Goal: Navigation & Orientation: Find specific page/section

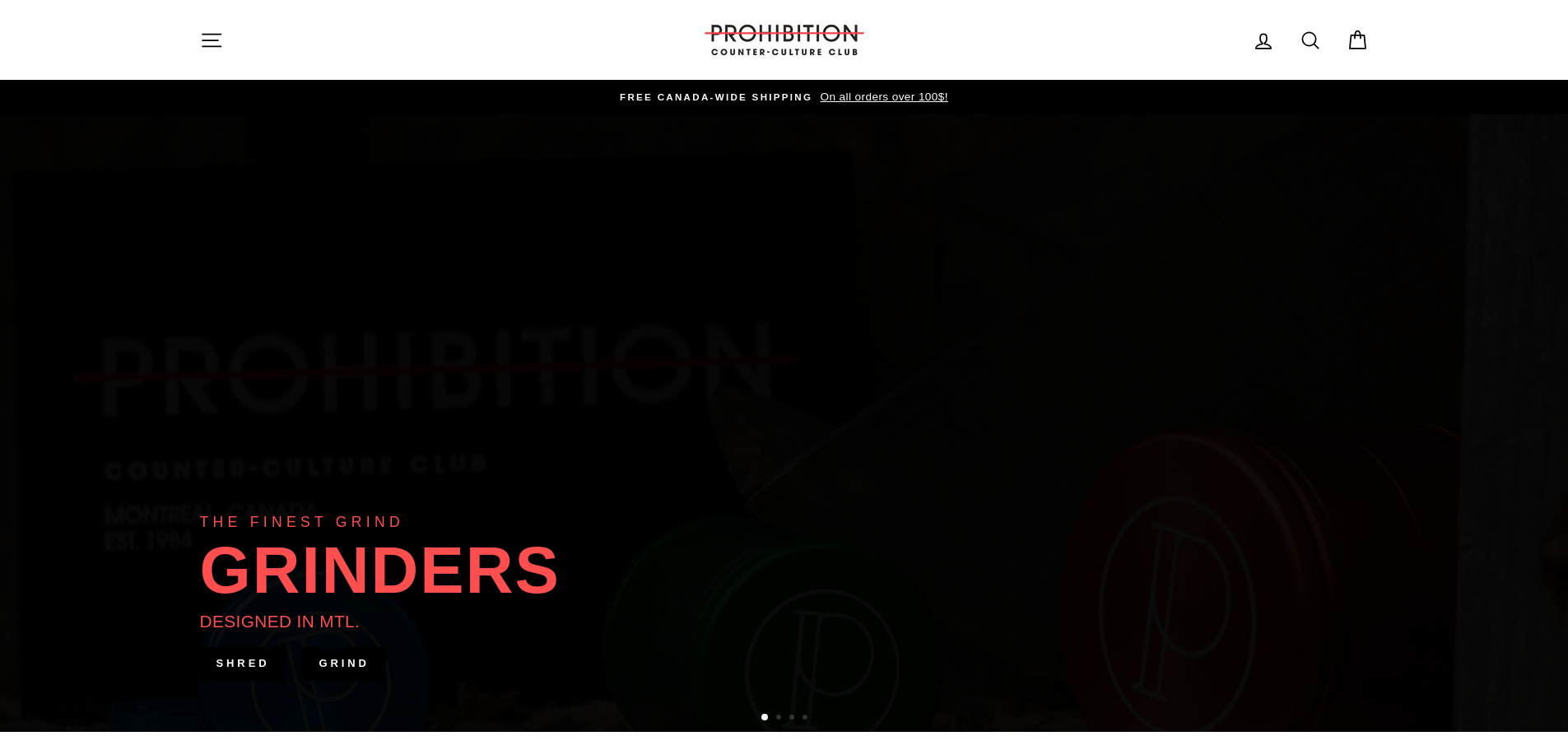
click at [212, 32] on icon "button" at bounding box center [211, 40] width 23 height 23
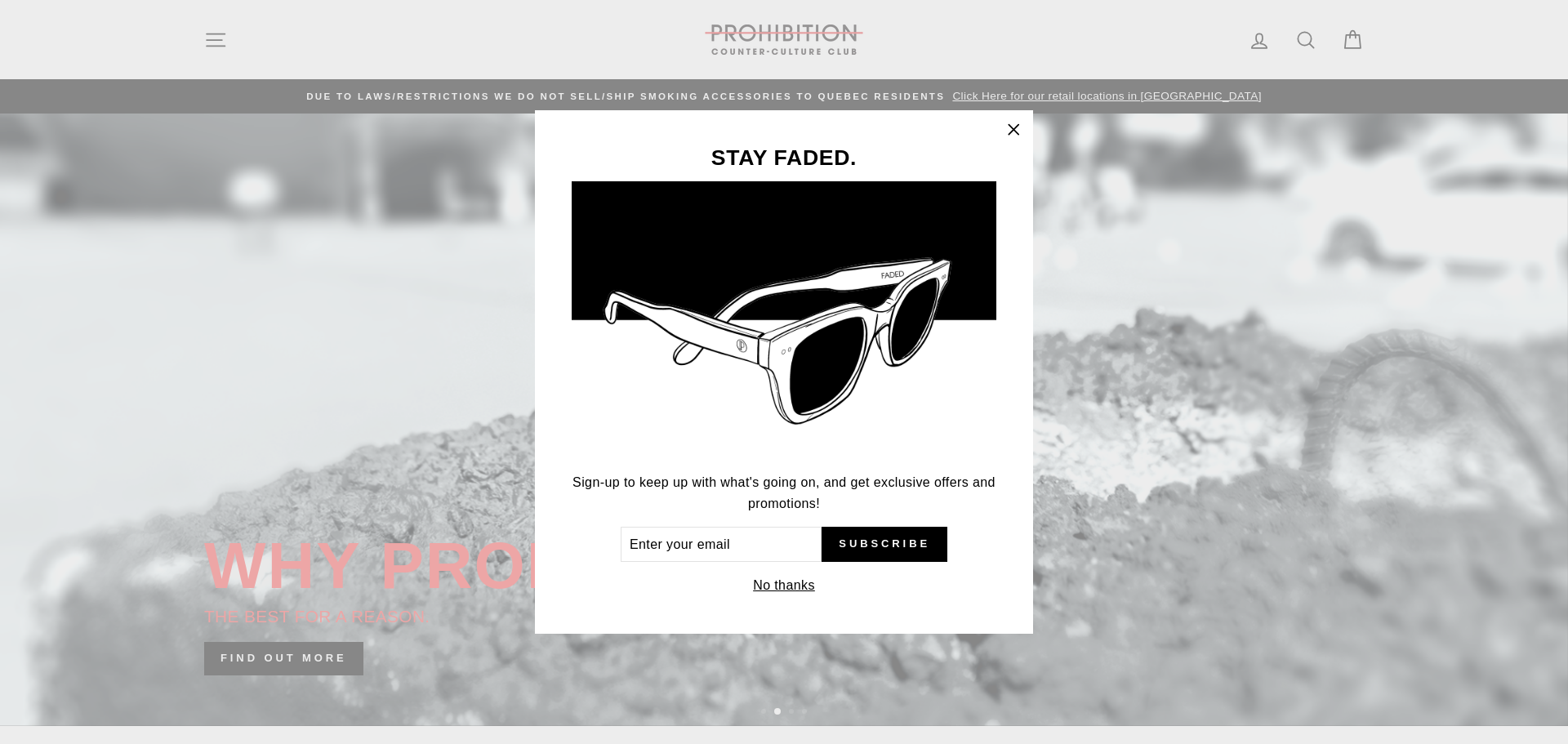
click at [1013, 126] on icon "button" at bounding box center [1013, 129] width 23 height 23
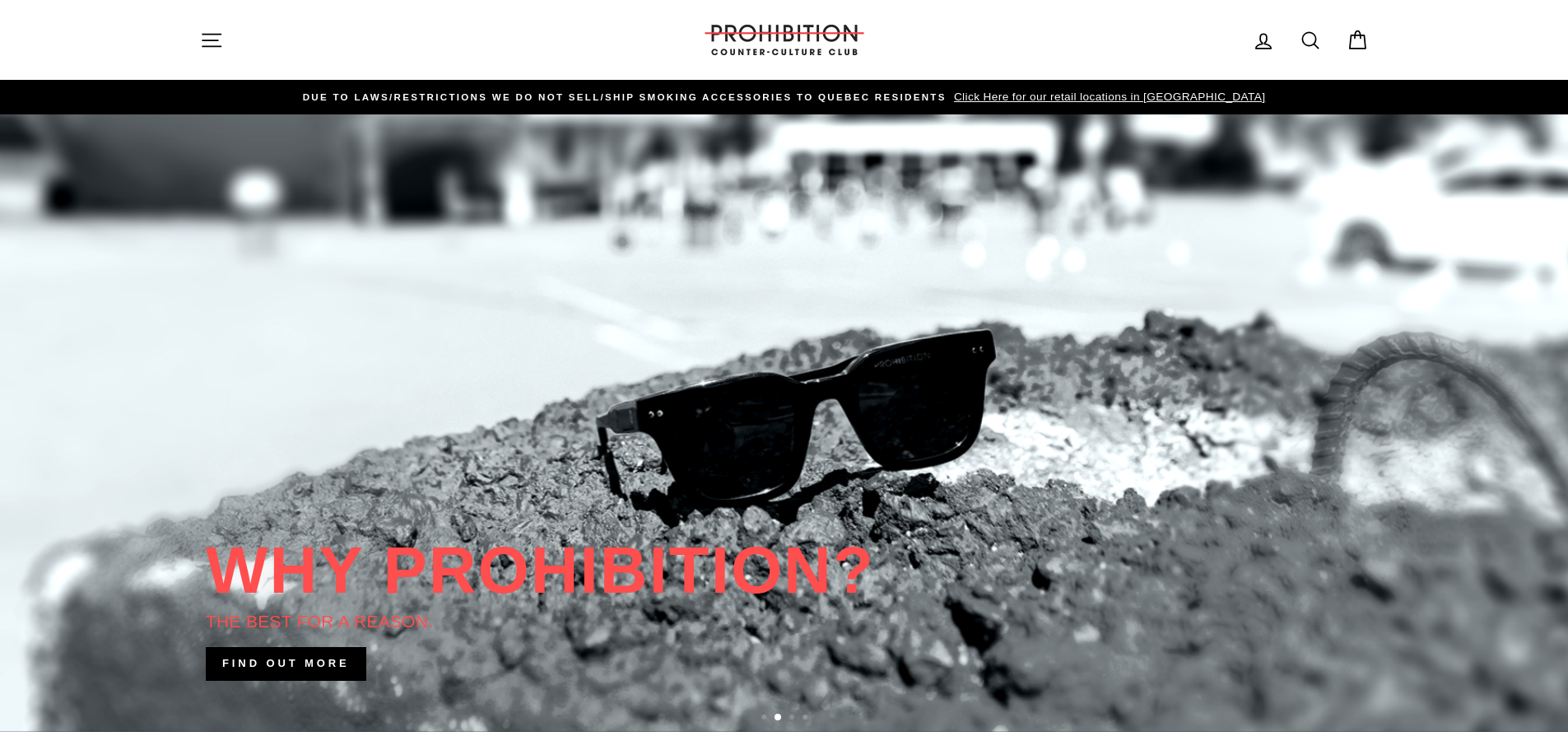
click at [211, 34] on icon "button" at bounding box center [212, 40] width 18 height 12
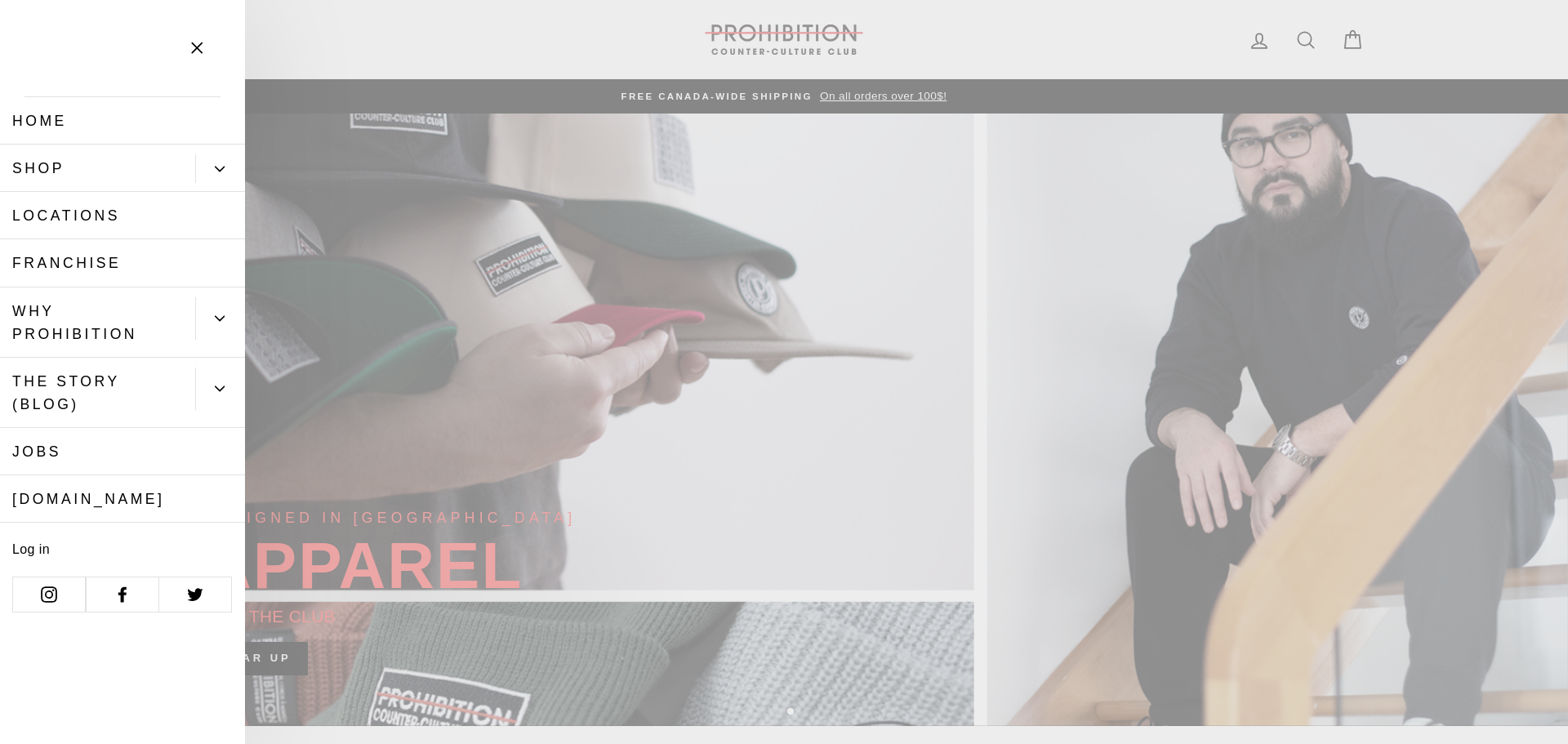
click at [81, 173] on link "Shop" at bounding box center [98, 169] width 195 height 47
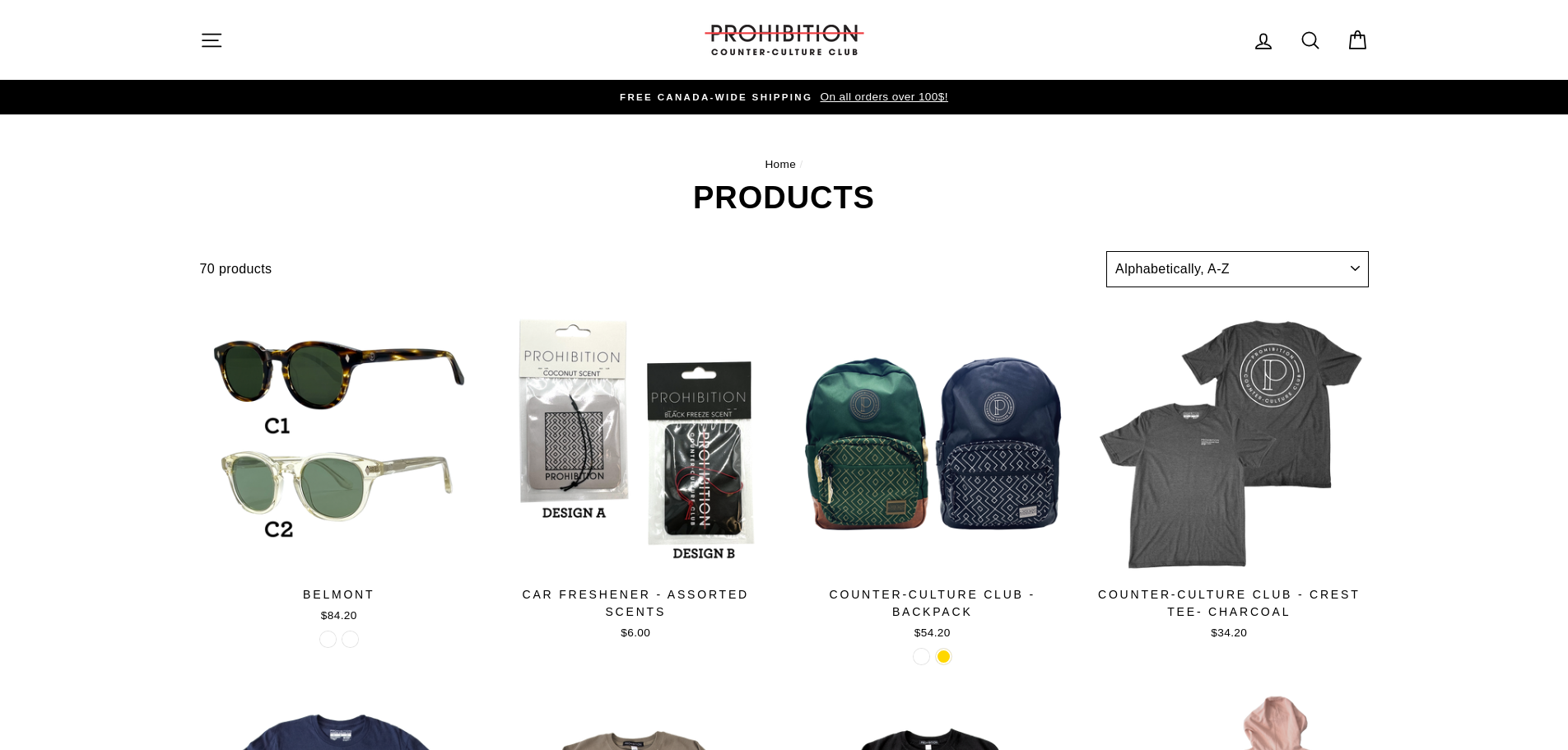
click at [1203, 271] on select "Sort Featured Best selling Alphabetically, A-Z Alphabetically, Z-A Price, low t…" at bounding box center [1237, 269] width 262 height 36
click at [200, 44] on icon "button" at bounding box center [211, 40] width 23 height 23
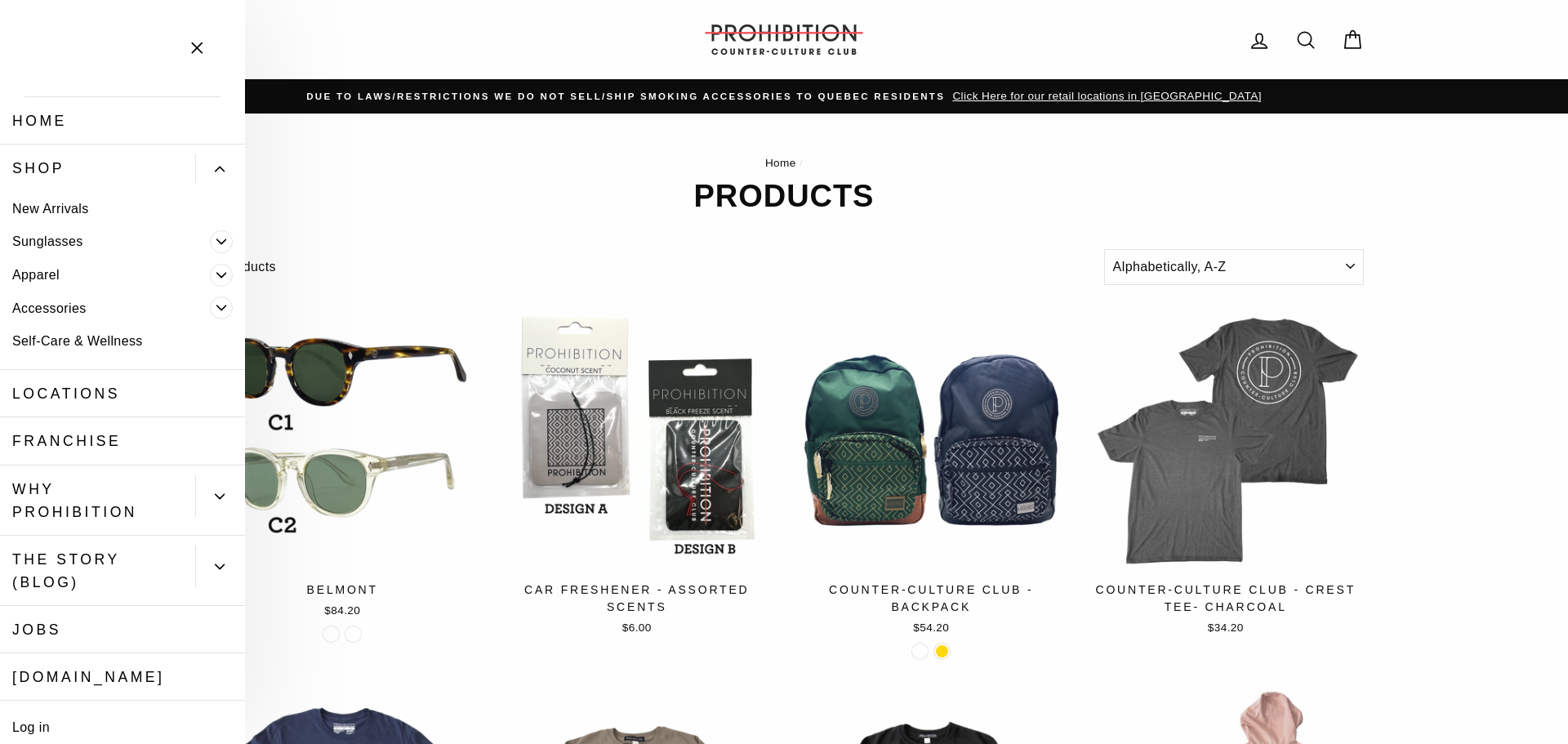
click at [217, 274] on icon "Primary" at bounding box center [222, 275] width 10 height 10
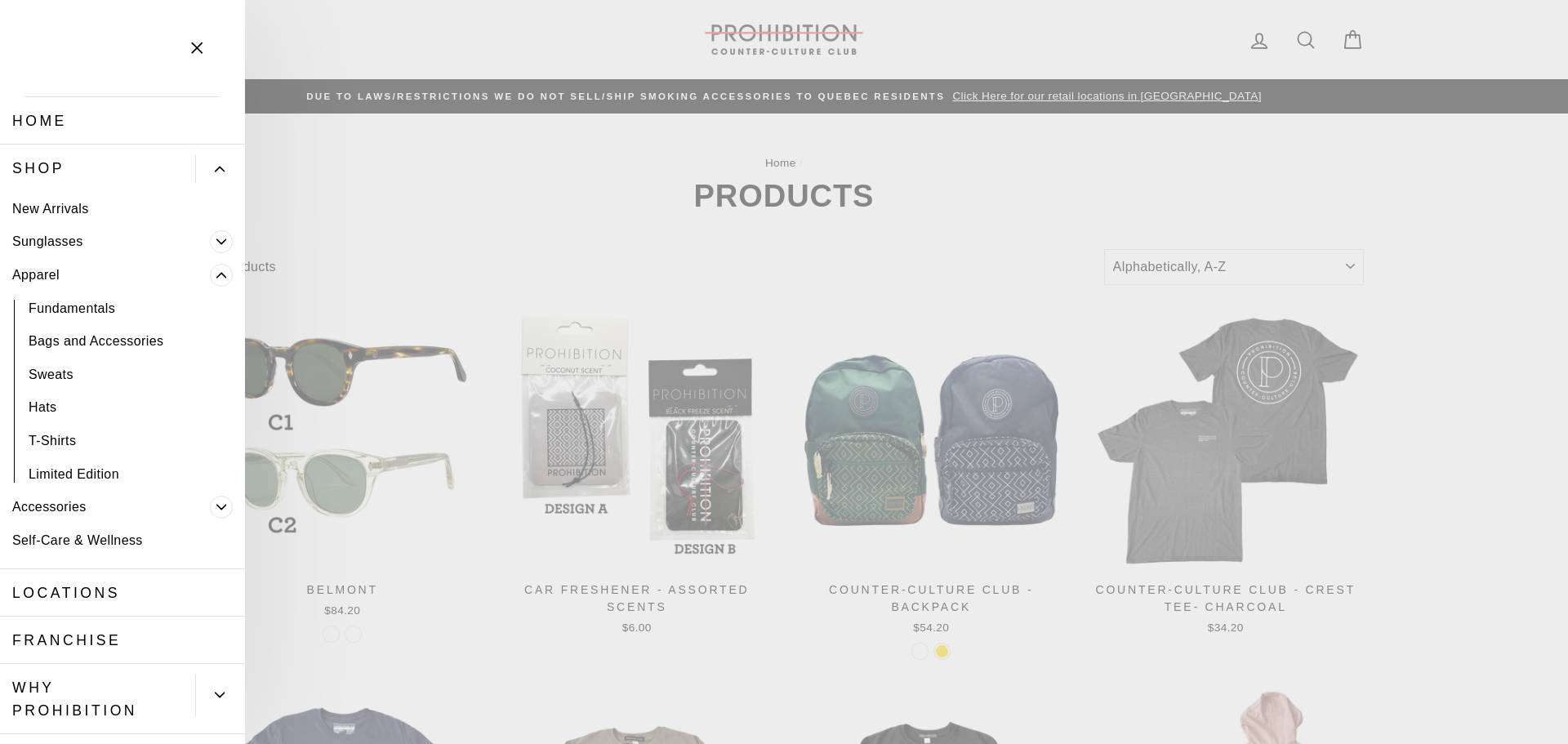
click at [217, 274] on icon "Primary" at bounding box center [222, 275] width 10 height 10
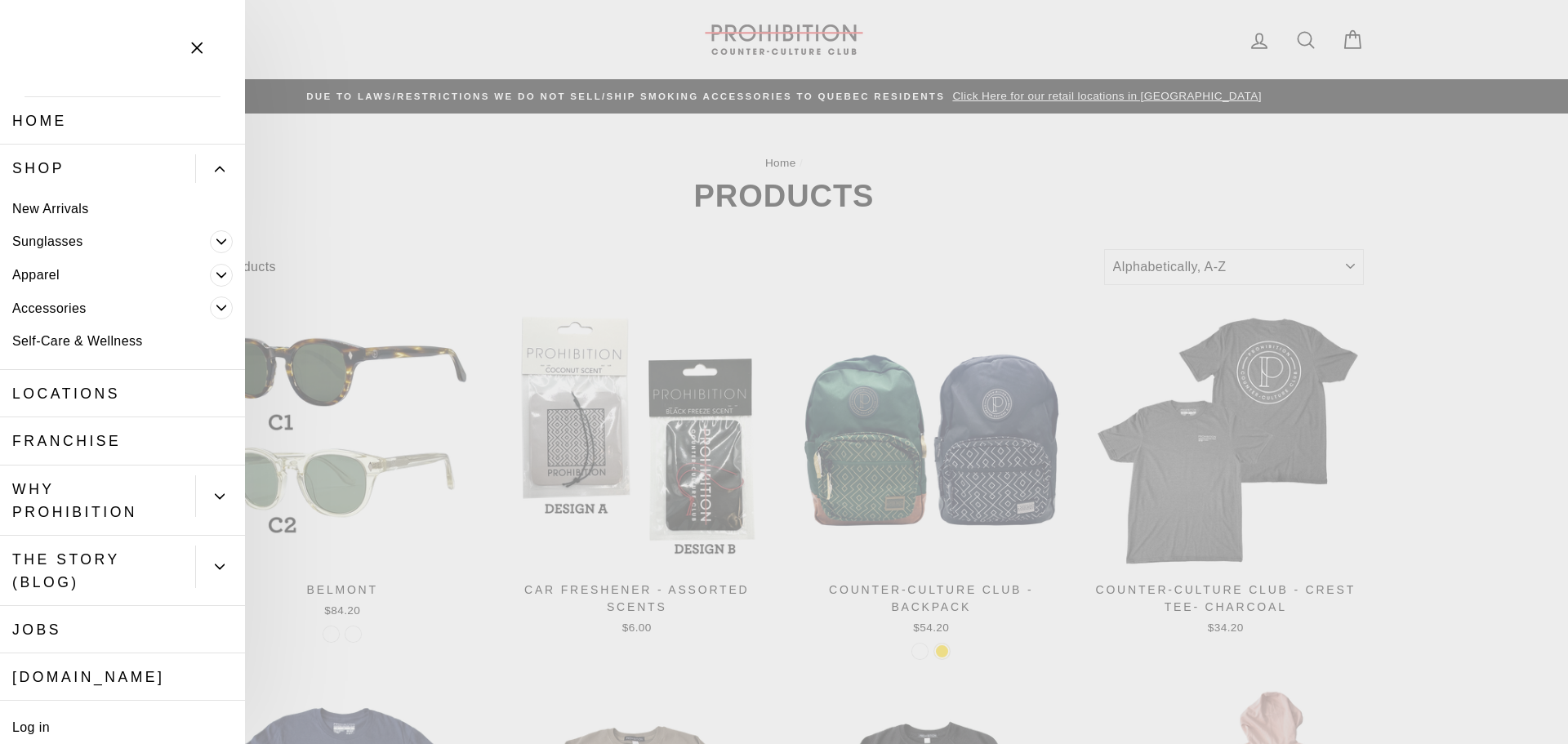
click at [210, 303] on span "Primary" at bounding box center [221, 307] width 23 height 23
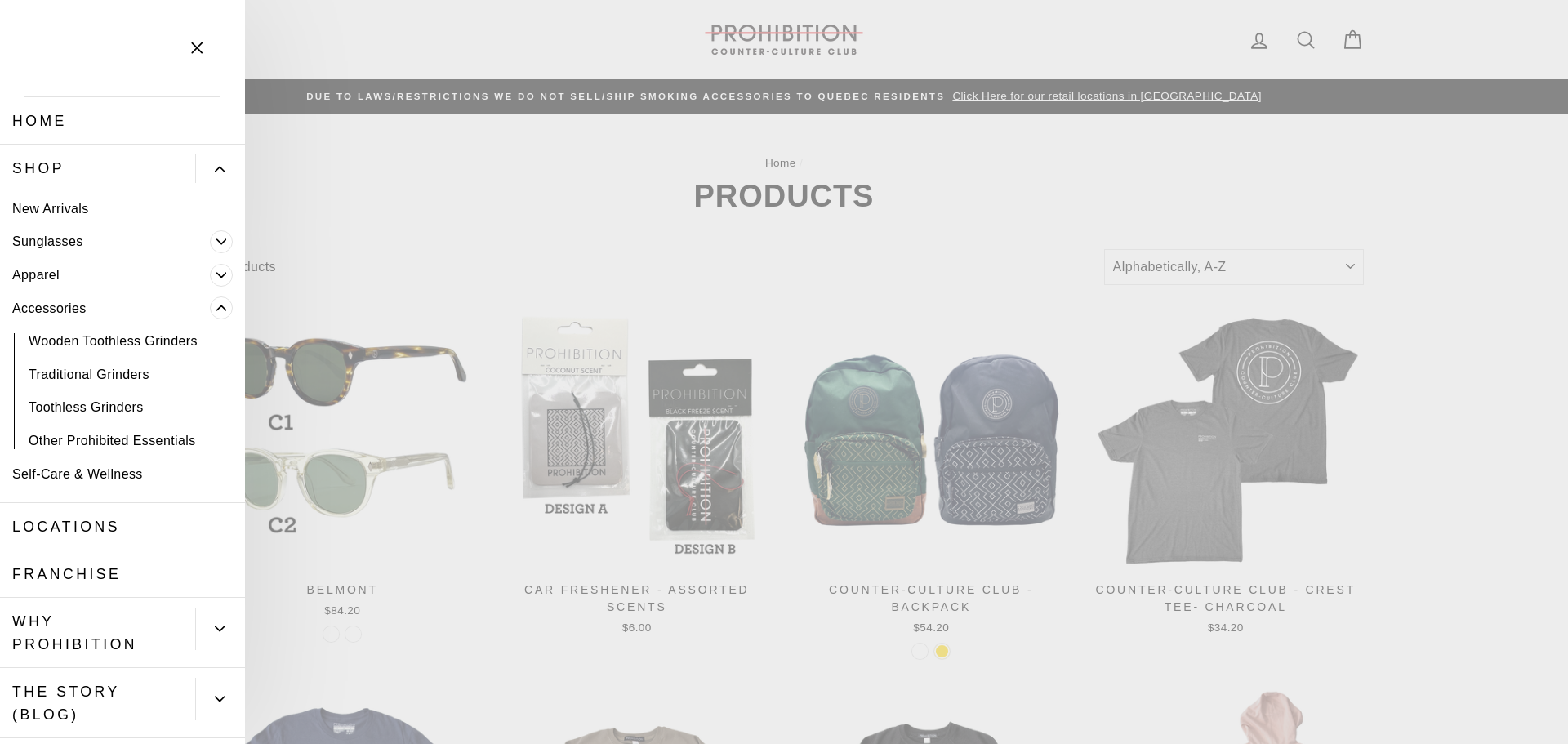
click at [126, 470] on link "Self-Care & Wellness" at bounding box center [122, 474] width 245 height 34
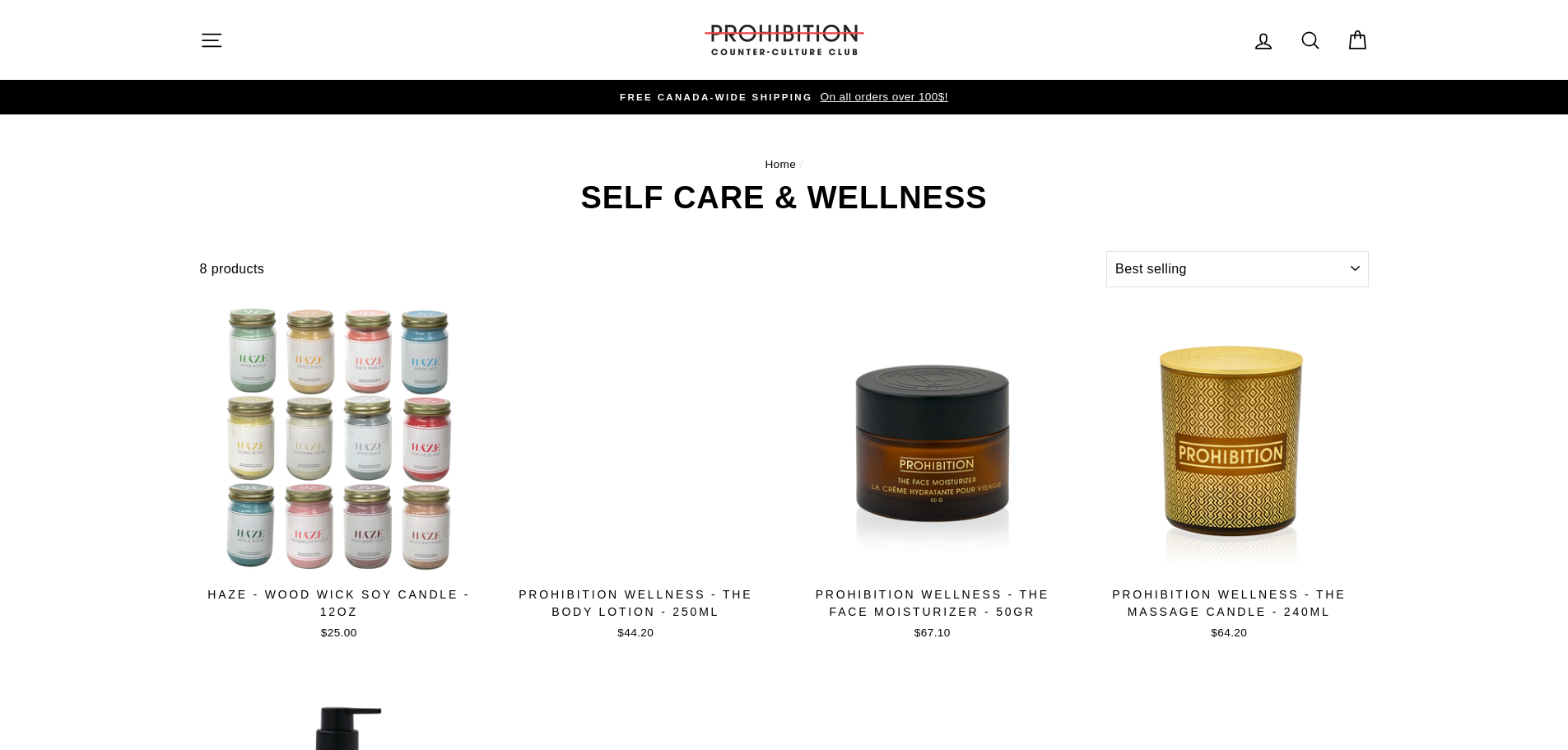
select select "best-selling"
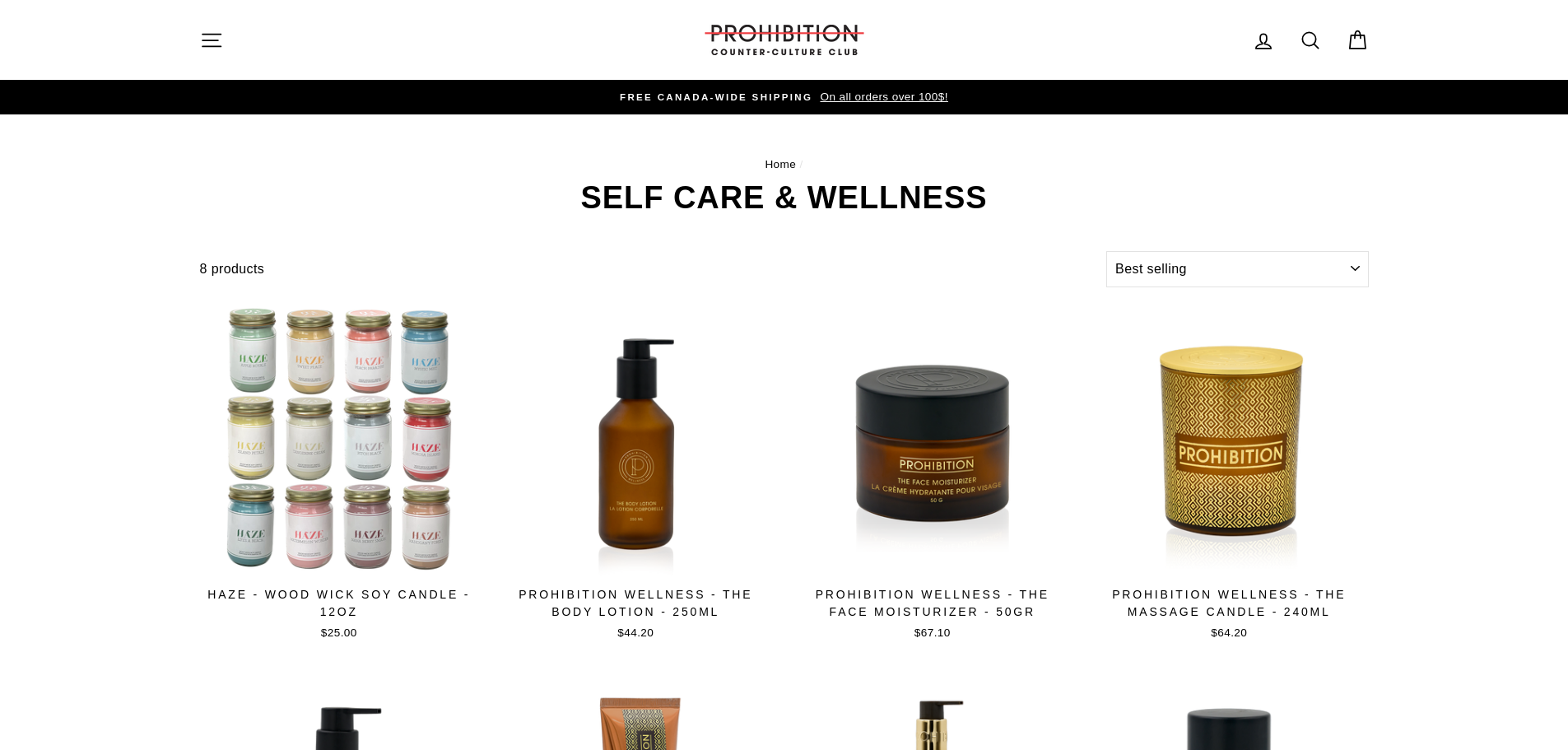
click at [215, 38] on icon "button" at bounding box center [211, 40] width 23 height 23
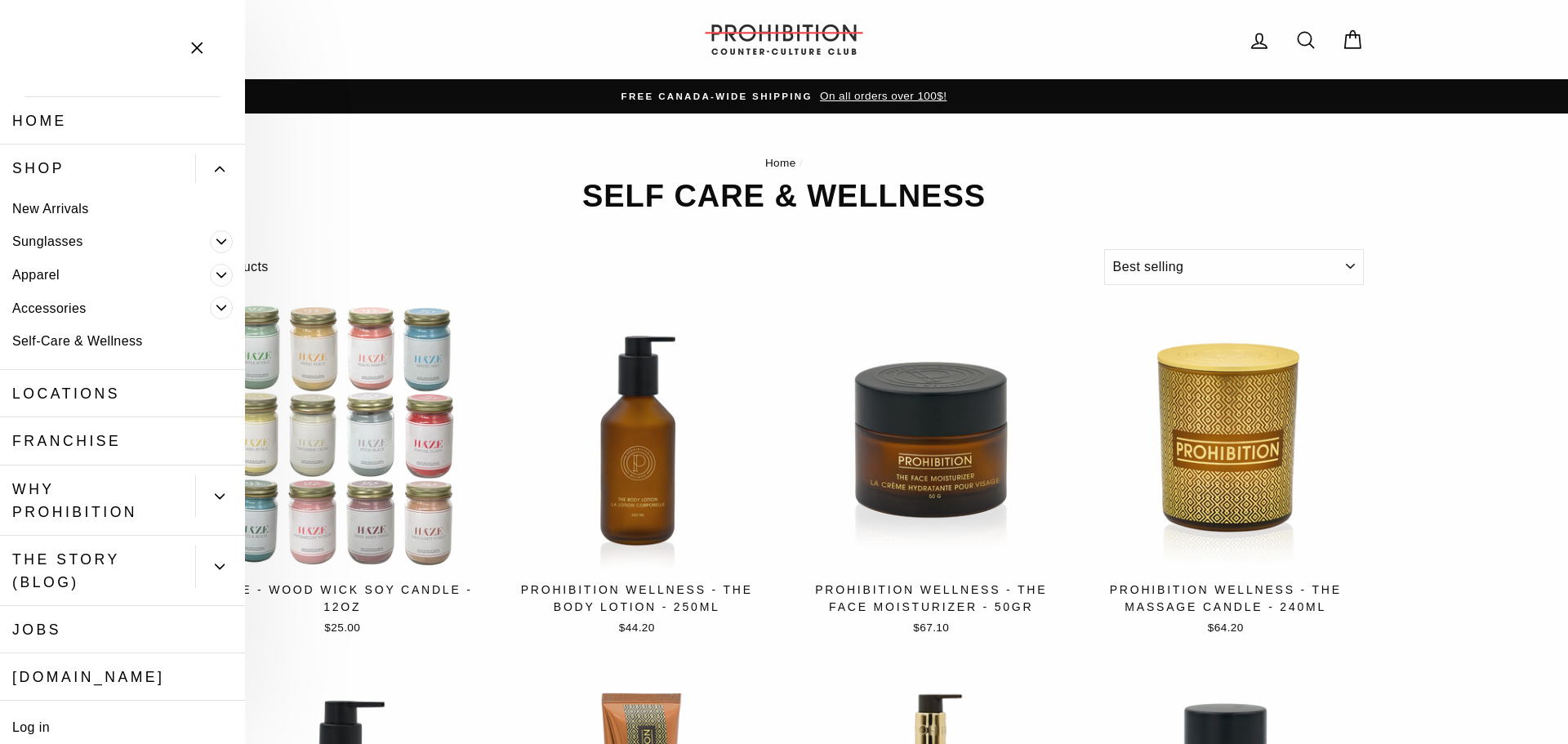
click at [91, 304] on link "Accessories" at bounding box center [104, 308] width 210 height 34
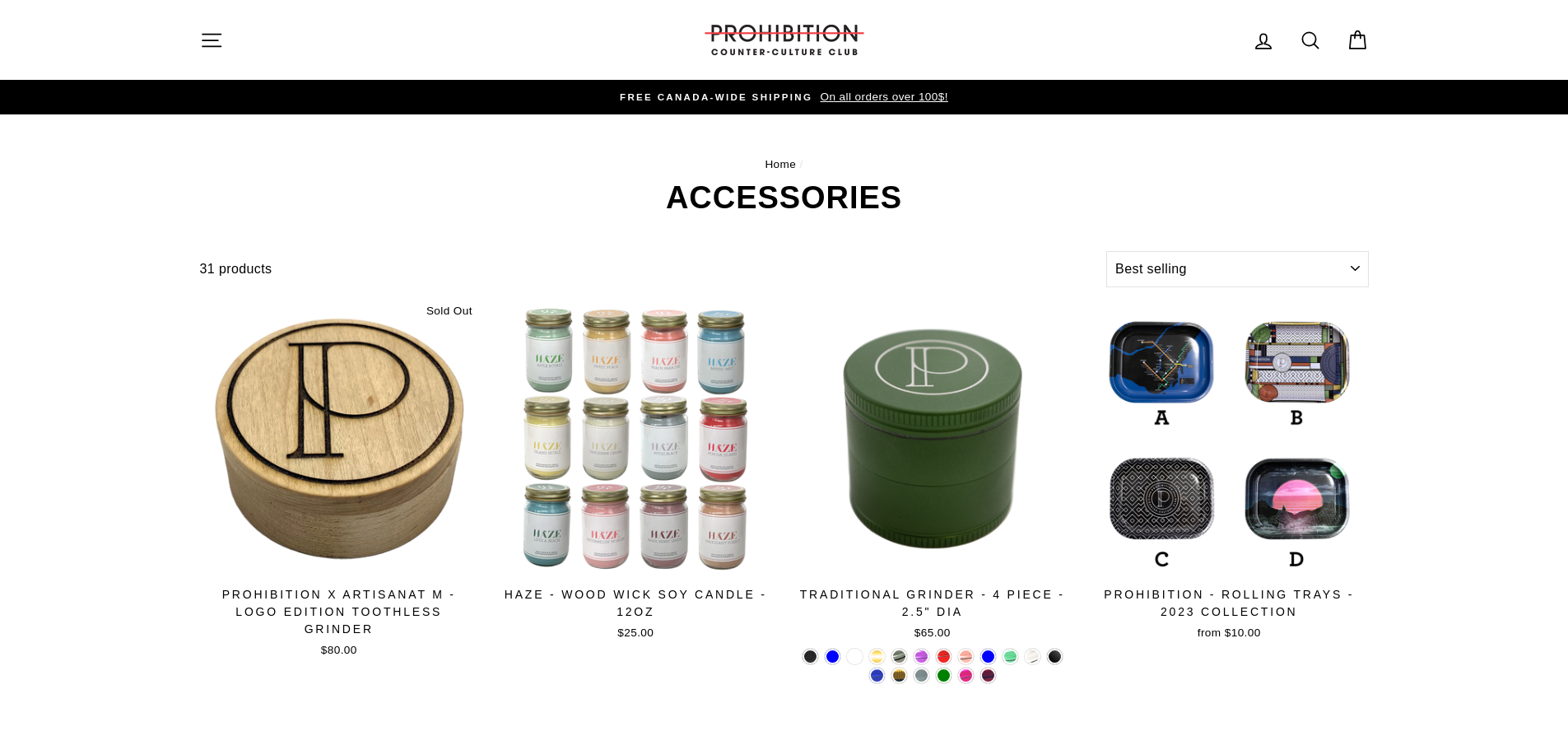
select select "best-selling"
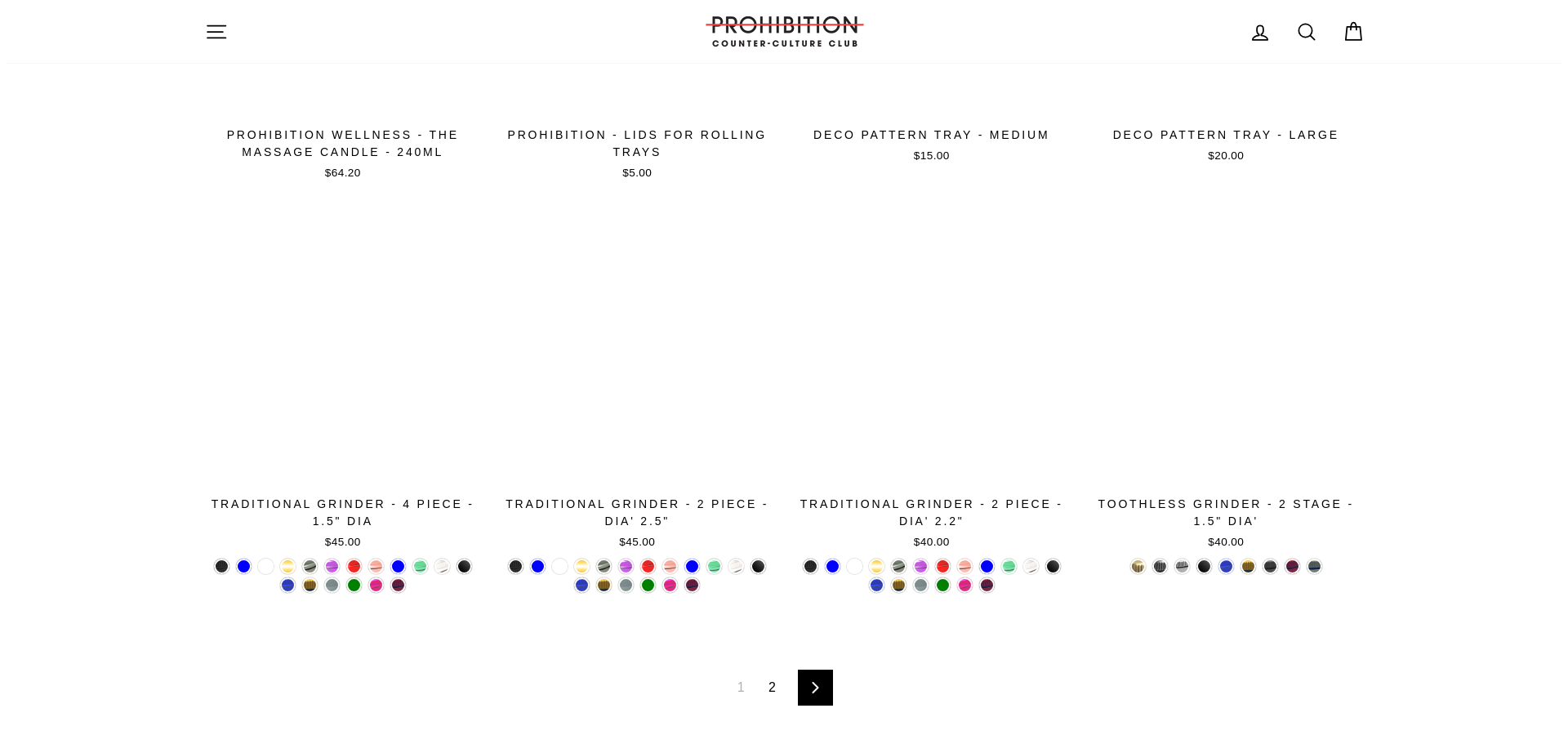
scroll to position [2749, 0]
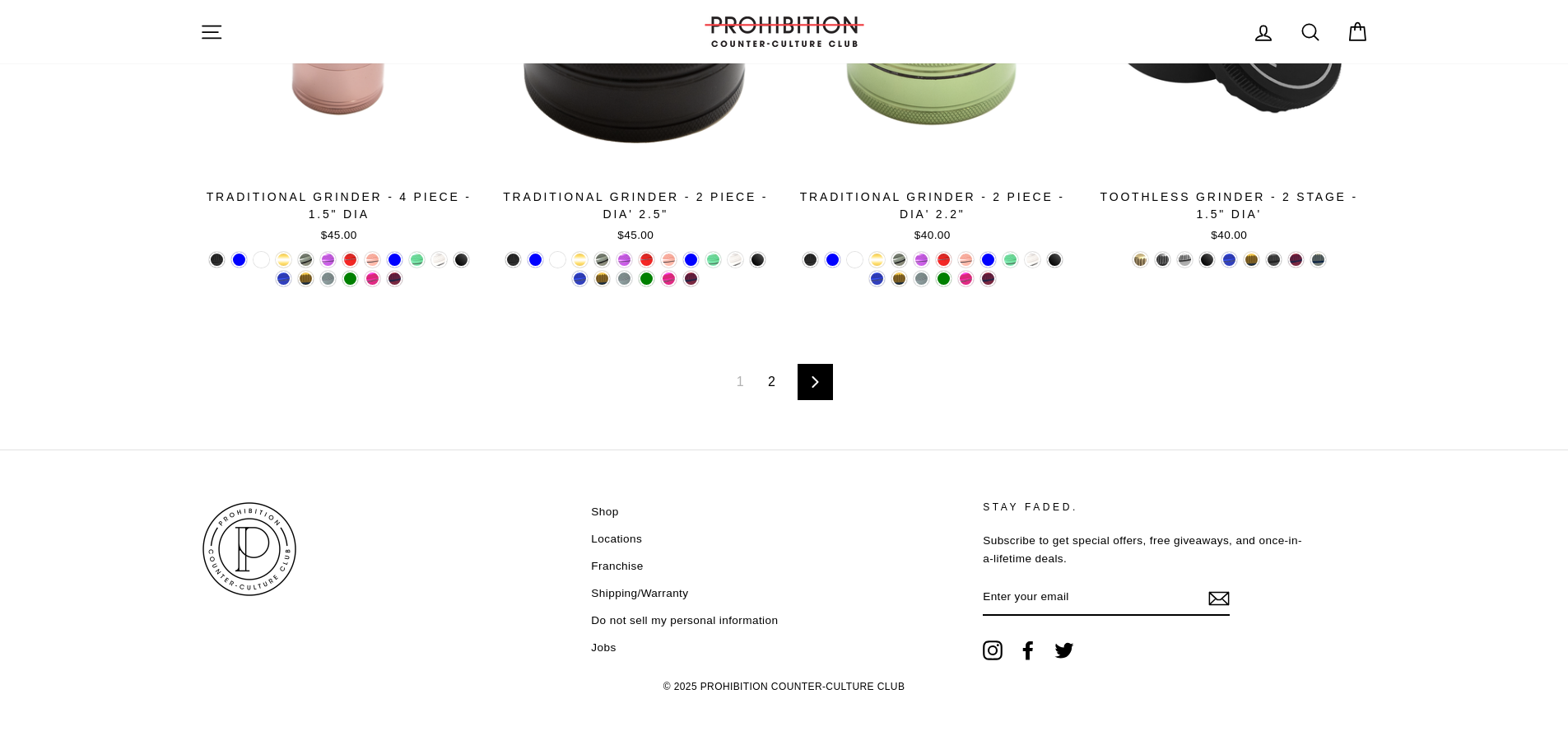
click at [214, 23] on icon "button" at bounding box center [211, 32] width 23 height 23
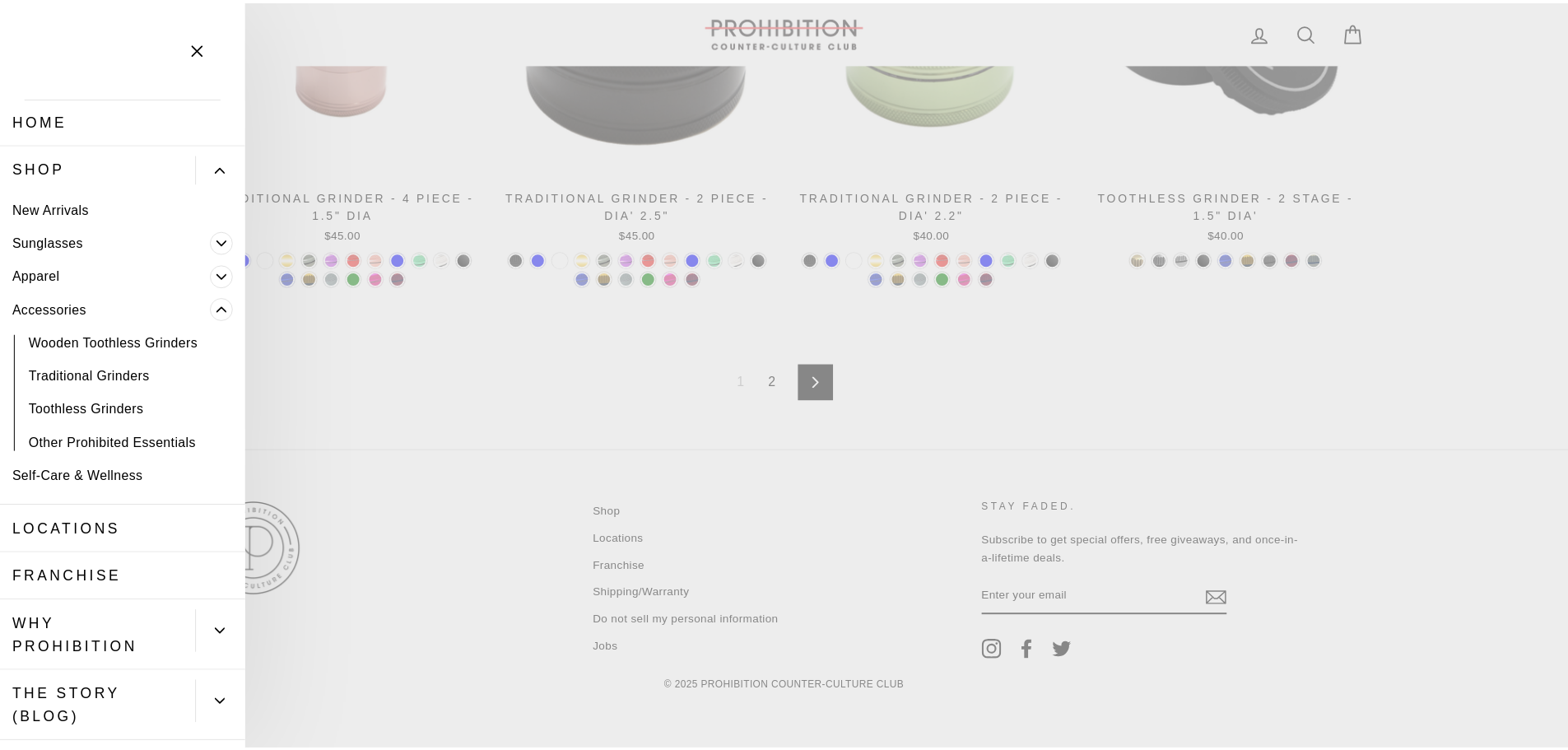
scroll to position [0, 0]
click at [136, 445] on link "Other Prohibited Essentials" at bounding box center [123, 444] width 247 height 34
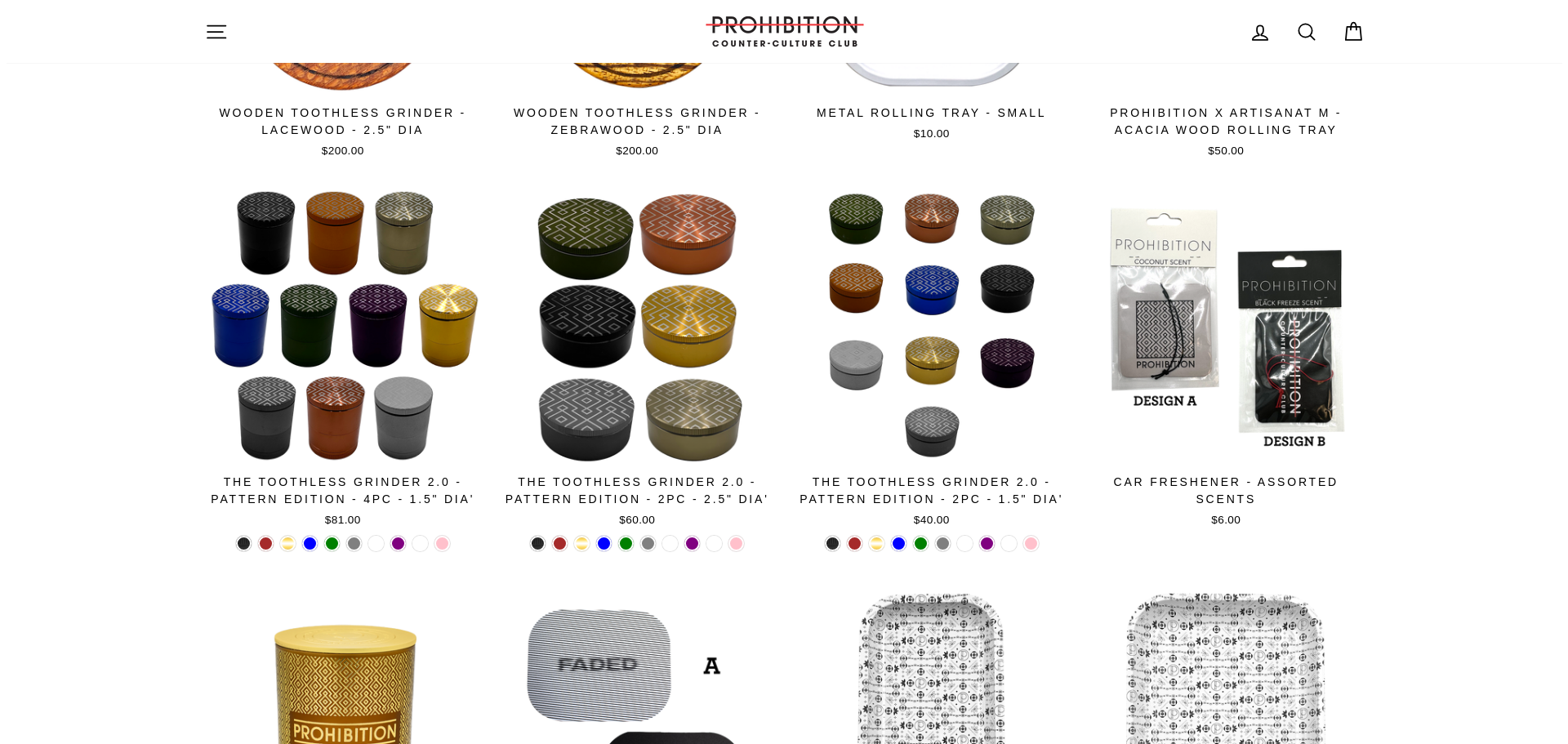
scroll to position [1443, 0]
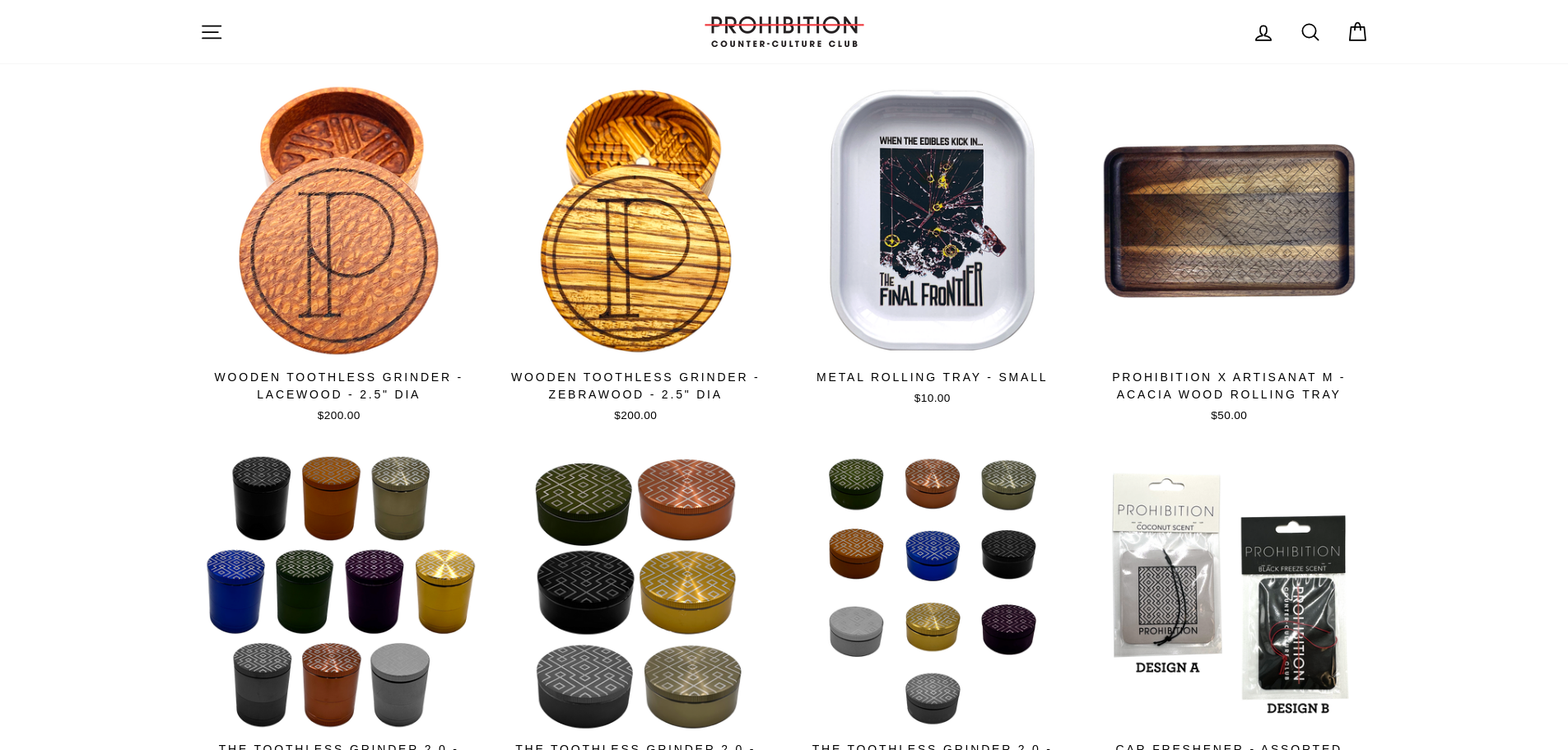
click at [197, 29] on button "Site navigation" at bounding box center [211, 32] width 43 height 36
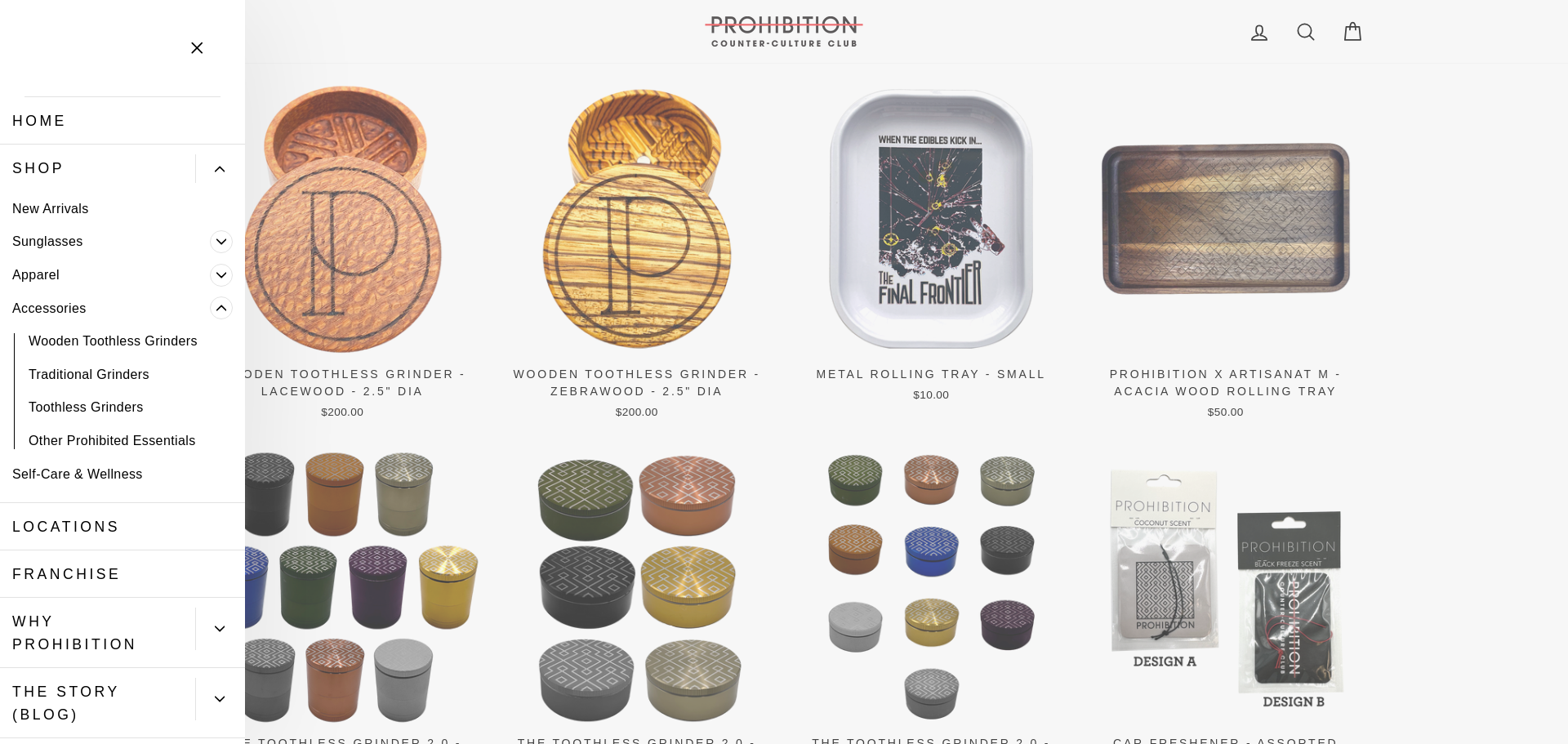
click at [167, 436] on link "Other Prohibited Essentials" at bounding box center [122, 440] width 245 height 34
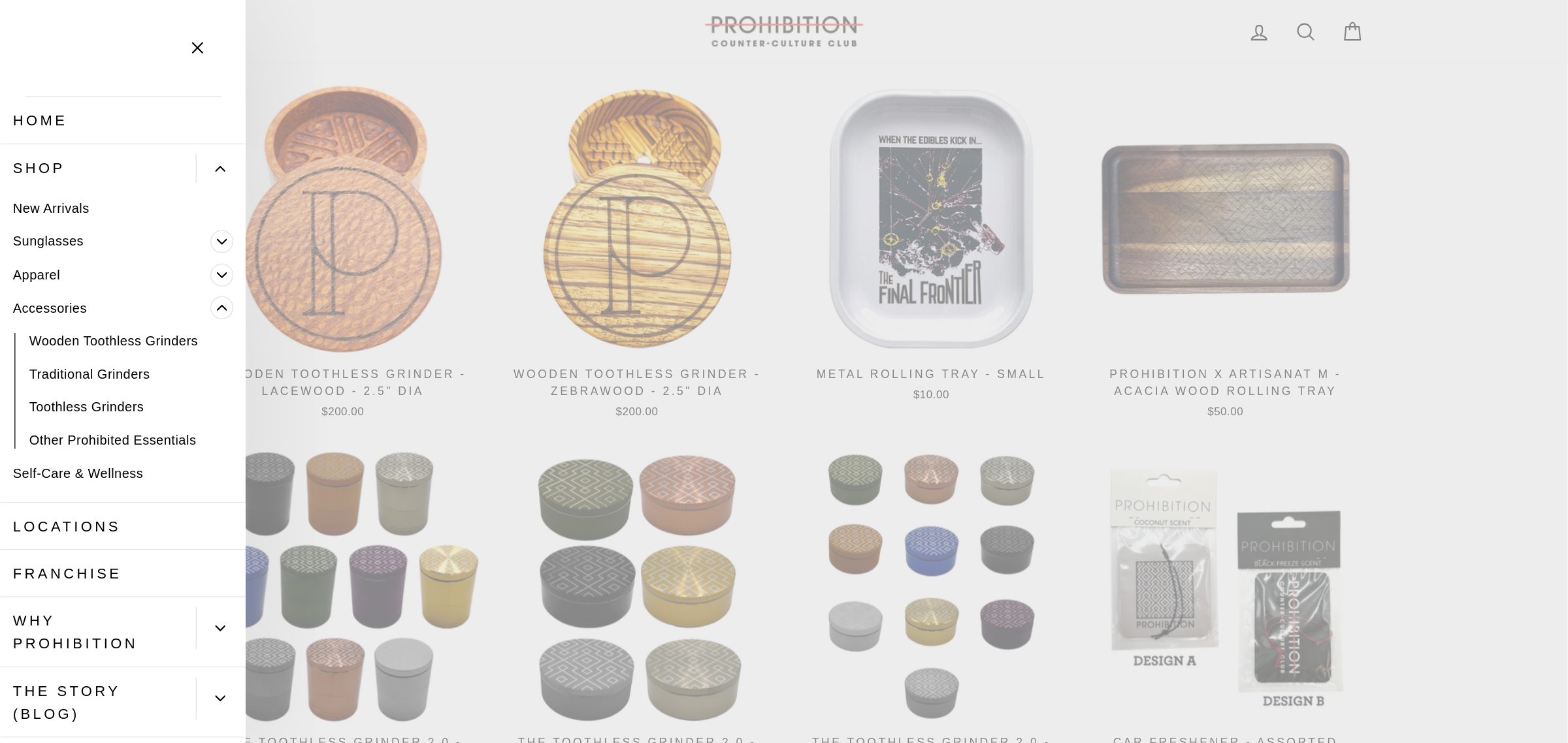
scroll to position [1141, 0]
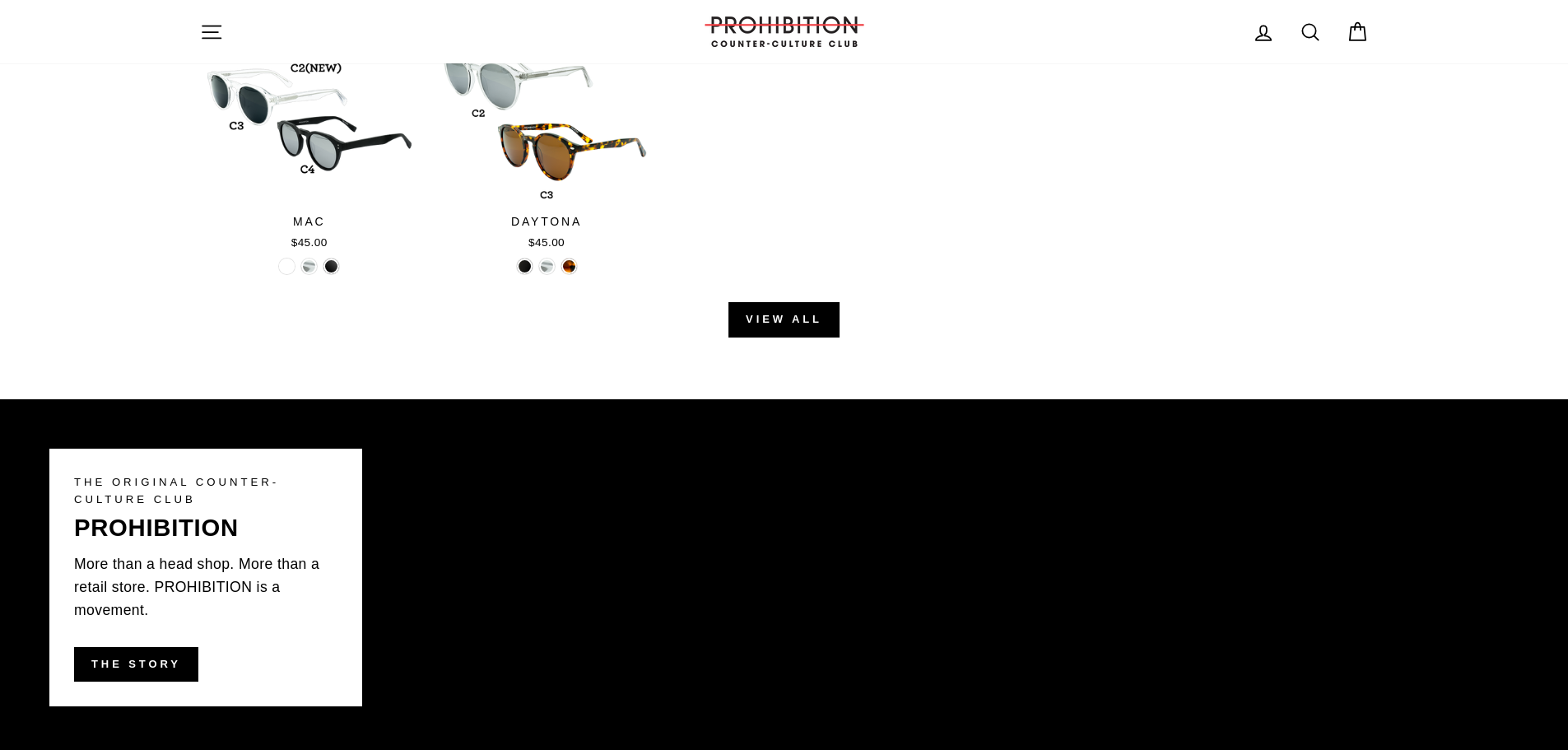
scroll to position [2058, 0]
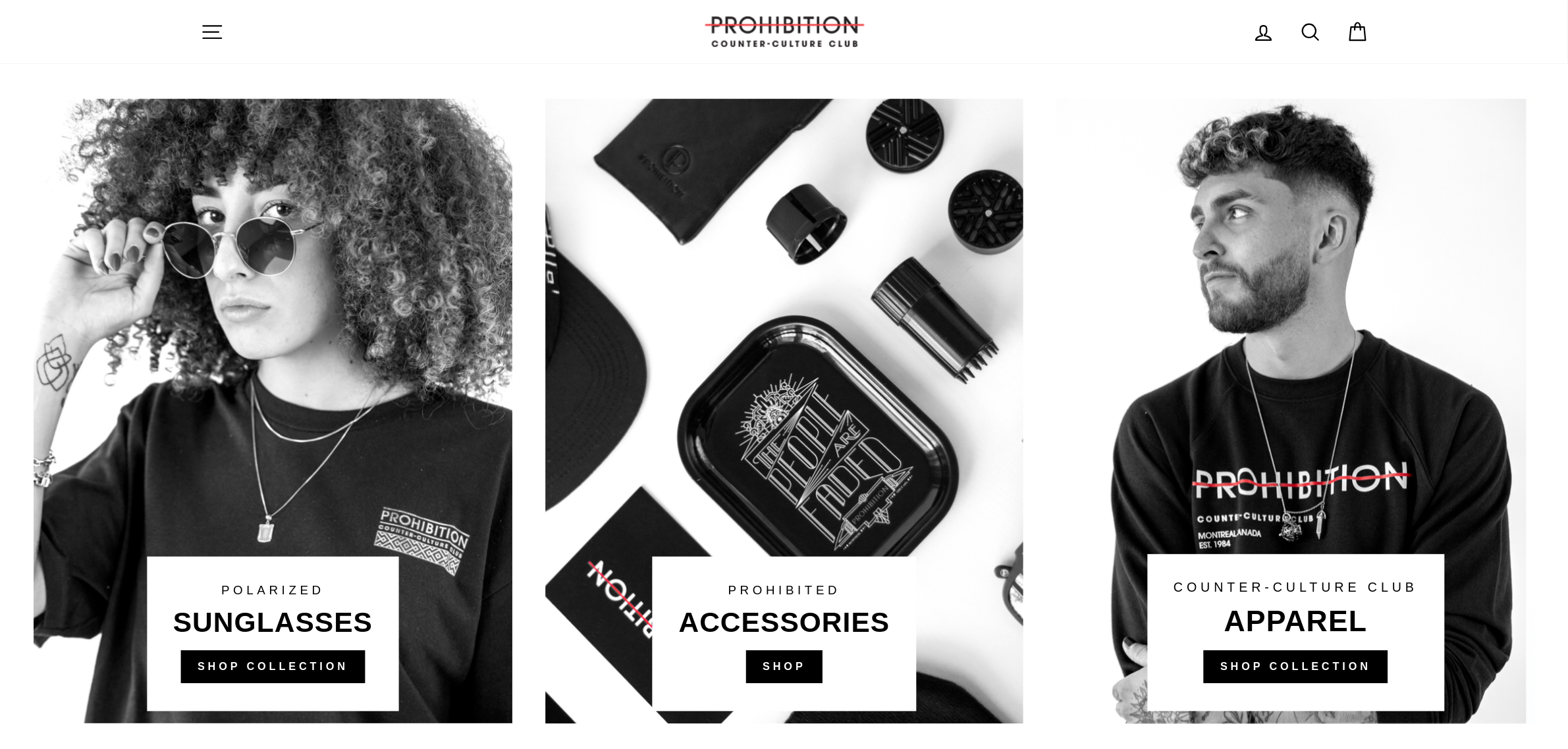
scroll to position [724, 0]
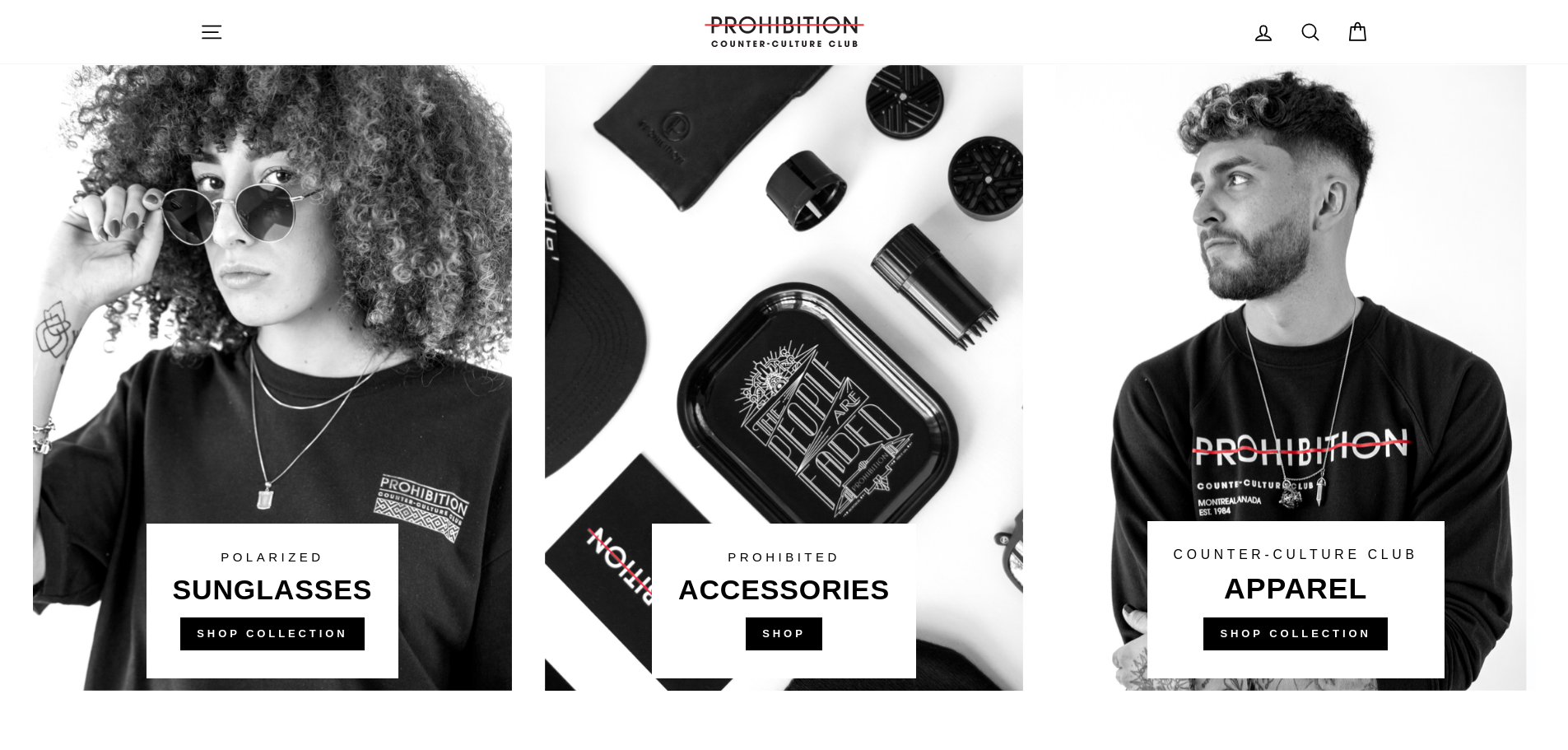
click at [757, 630] on link at bounding box center [784, 377] width 479 height 626
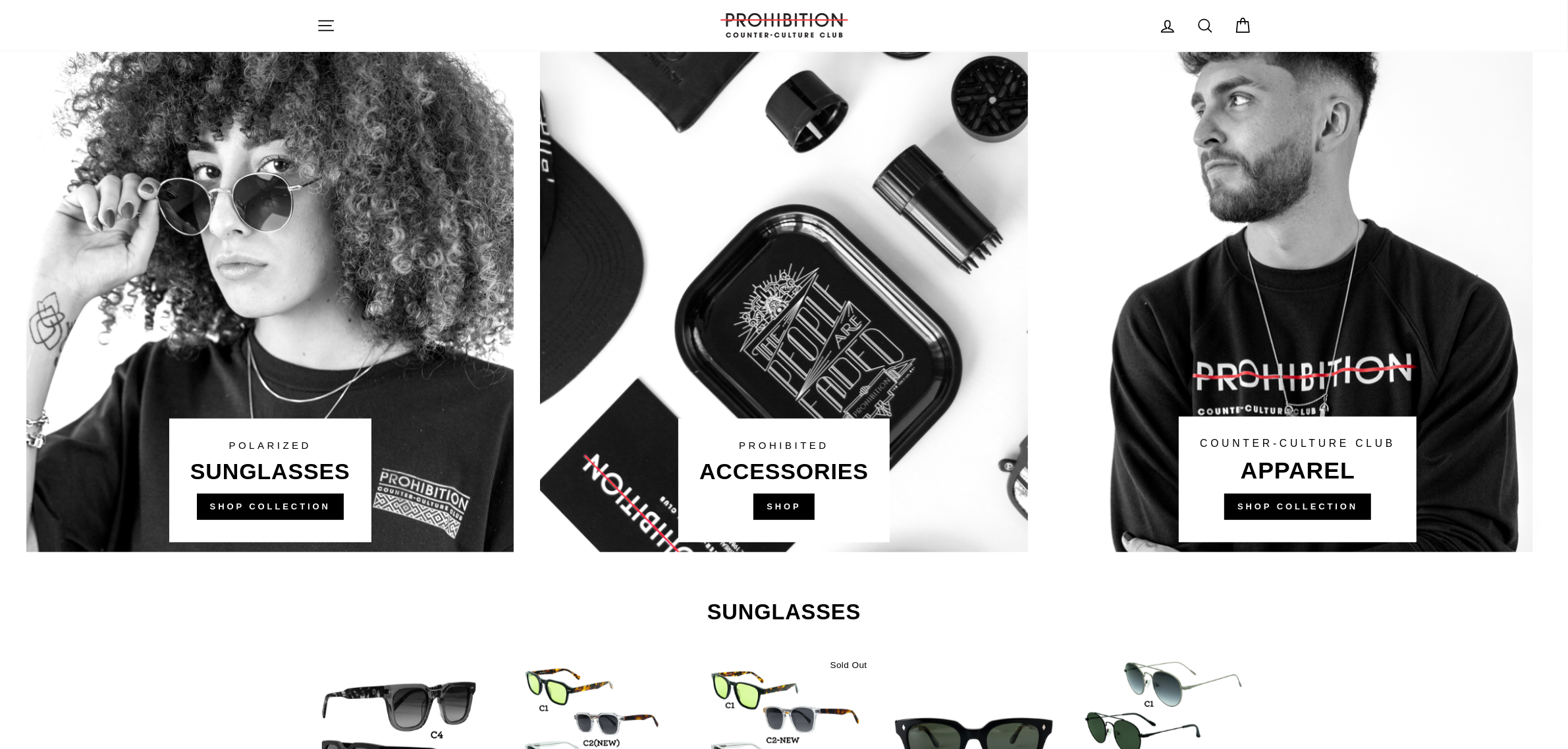
scroll to position [711, 0]
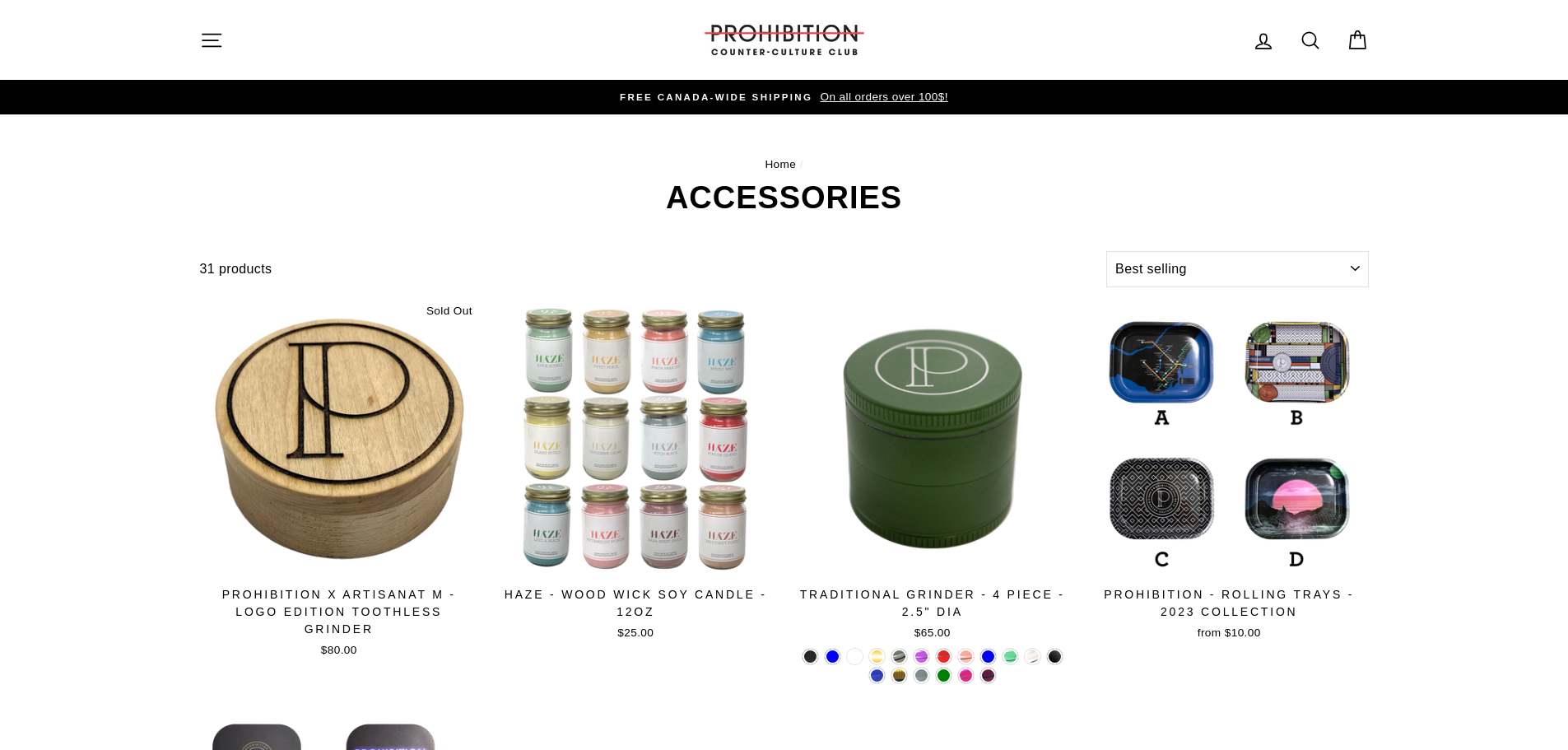
select select "best-selling"
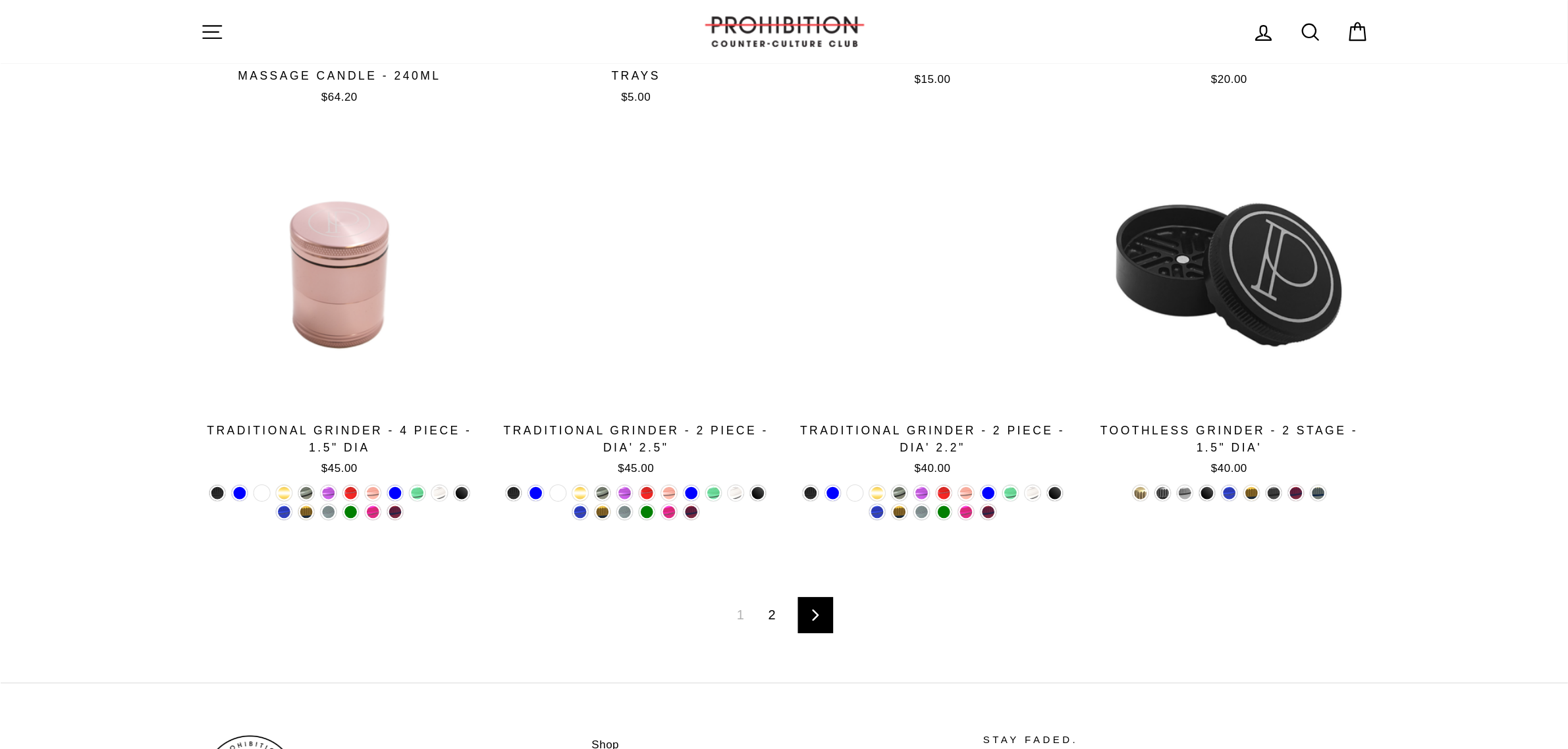
scroll to position [2040, 0]
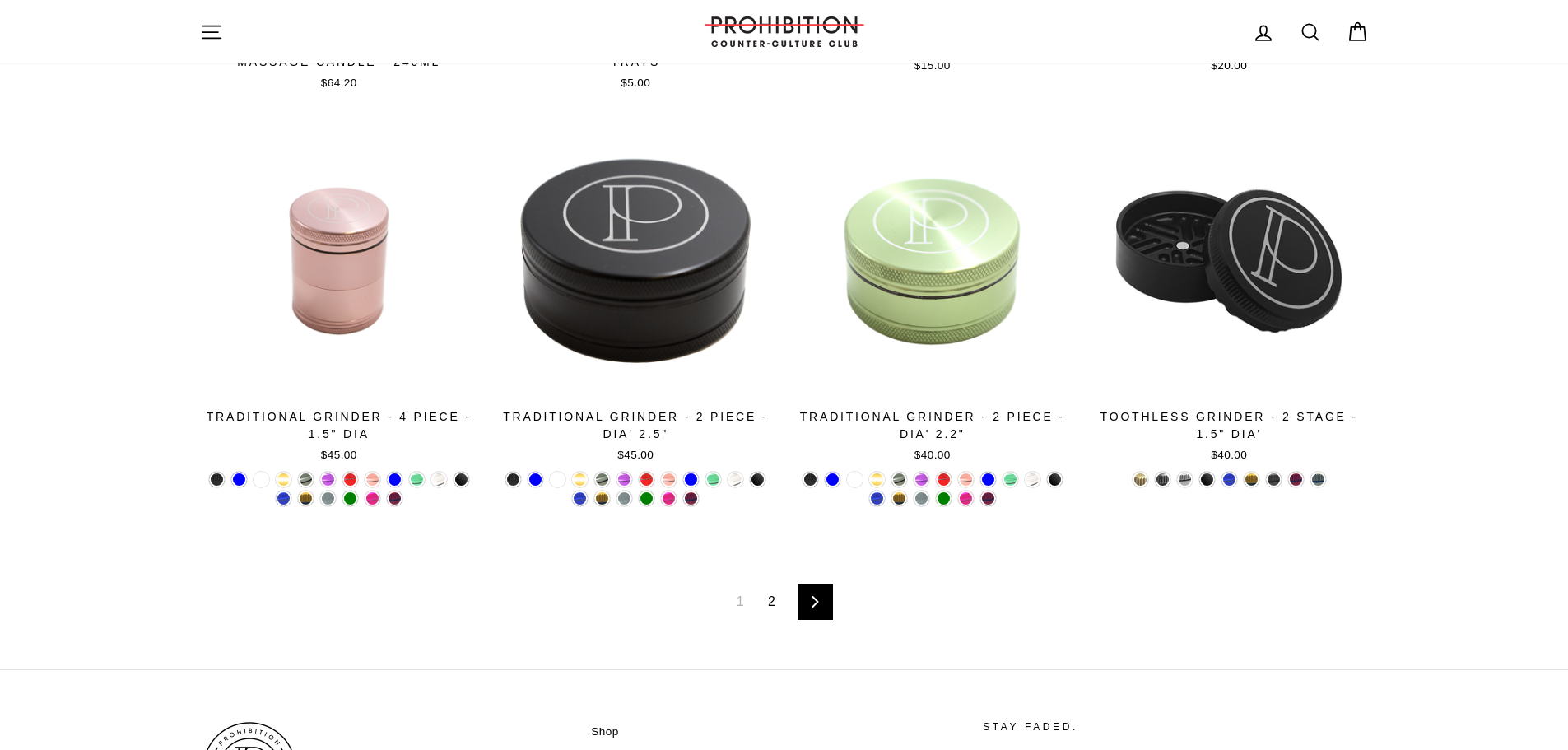
click at [826, 608] on link "Next" at bounding box center [815, 602] width 36 height 36
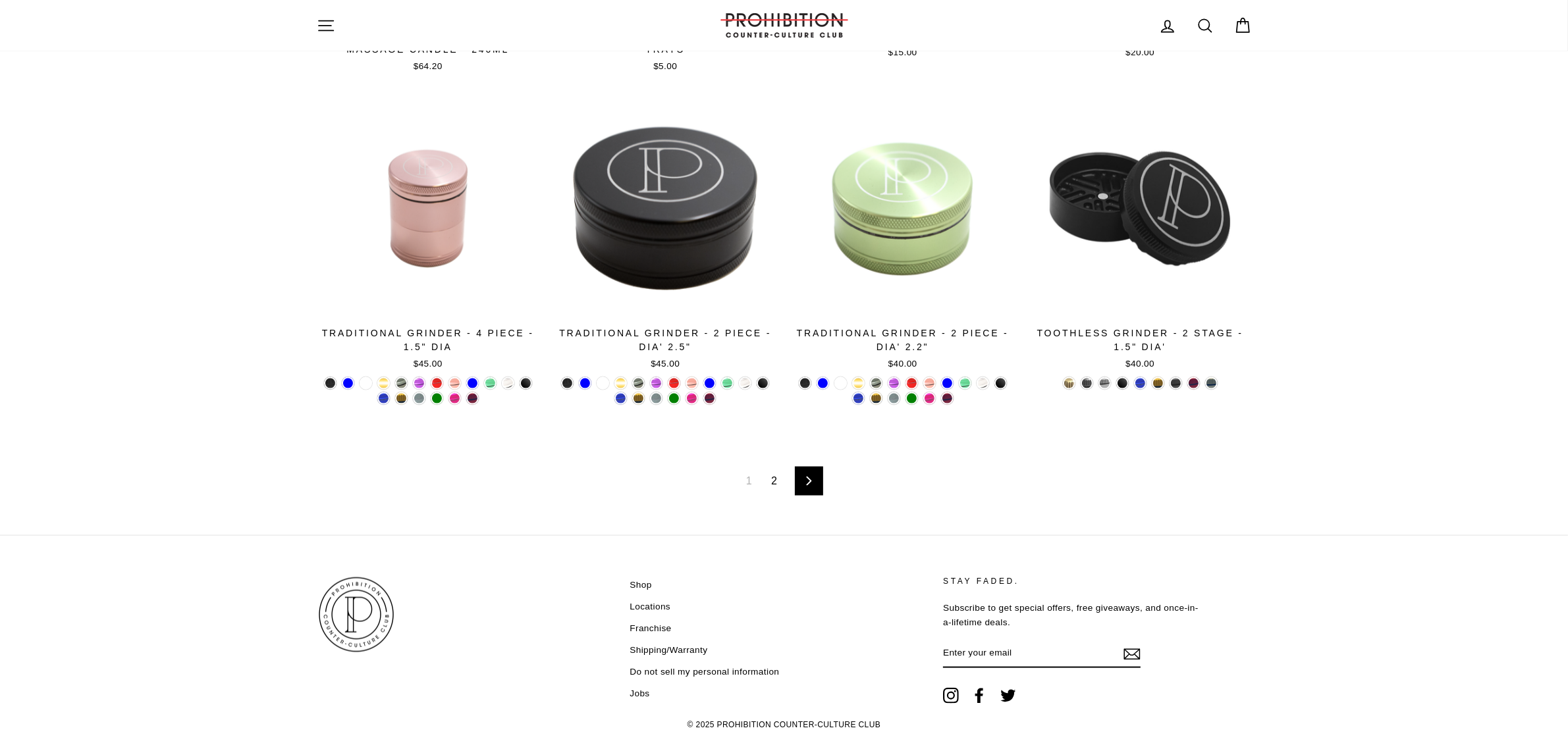
scroll to position [2027, 0]
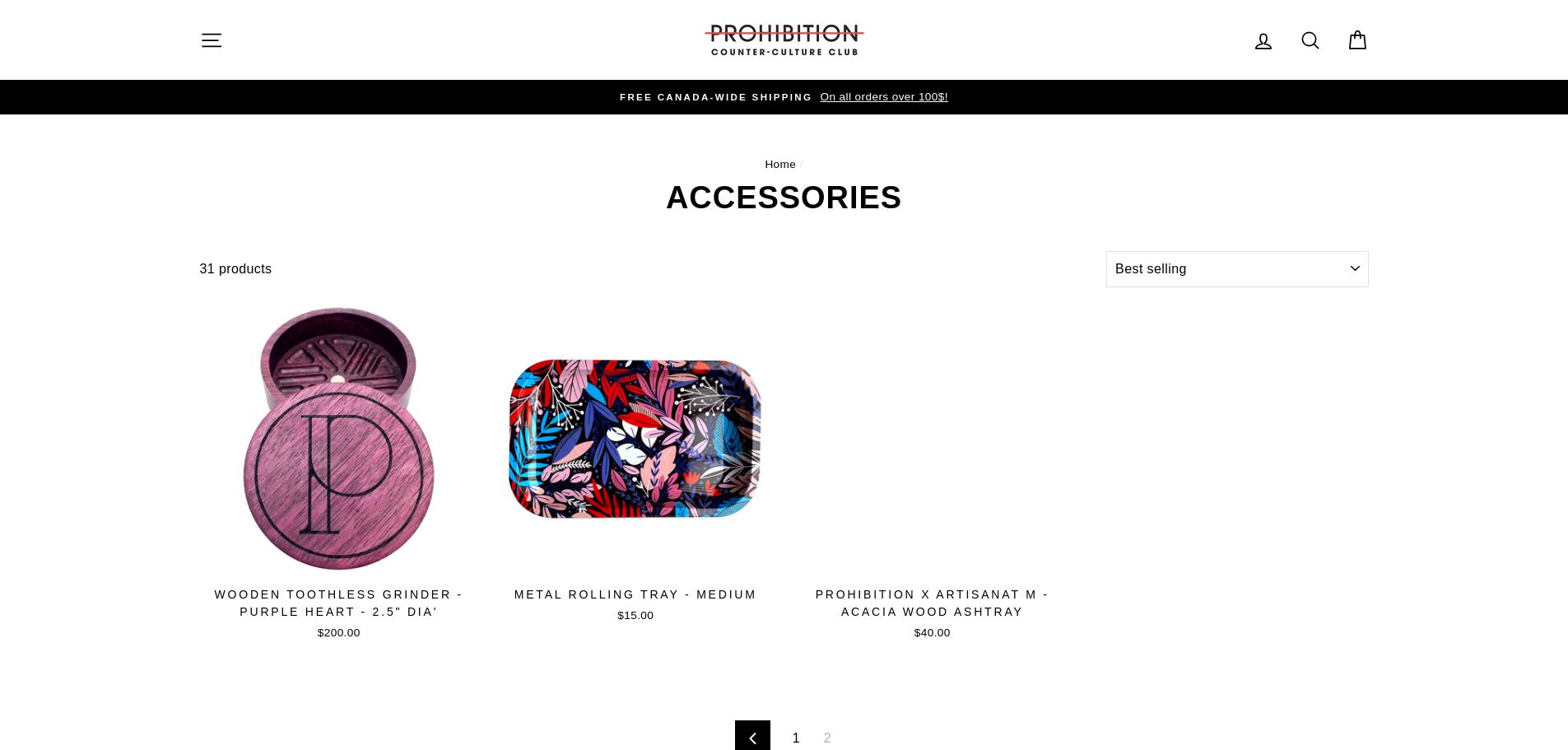
select select "best-selling"
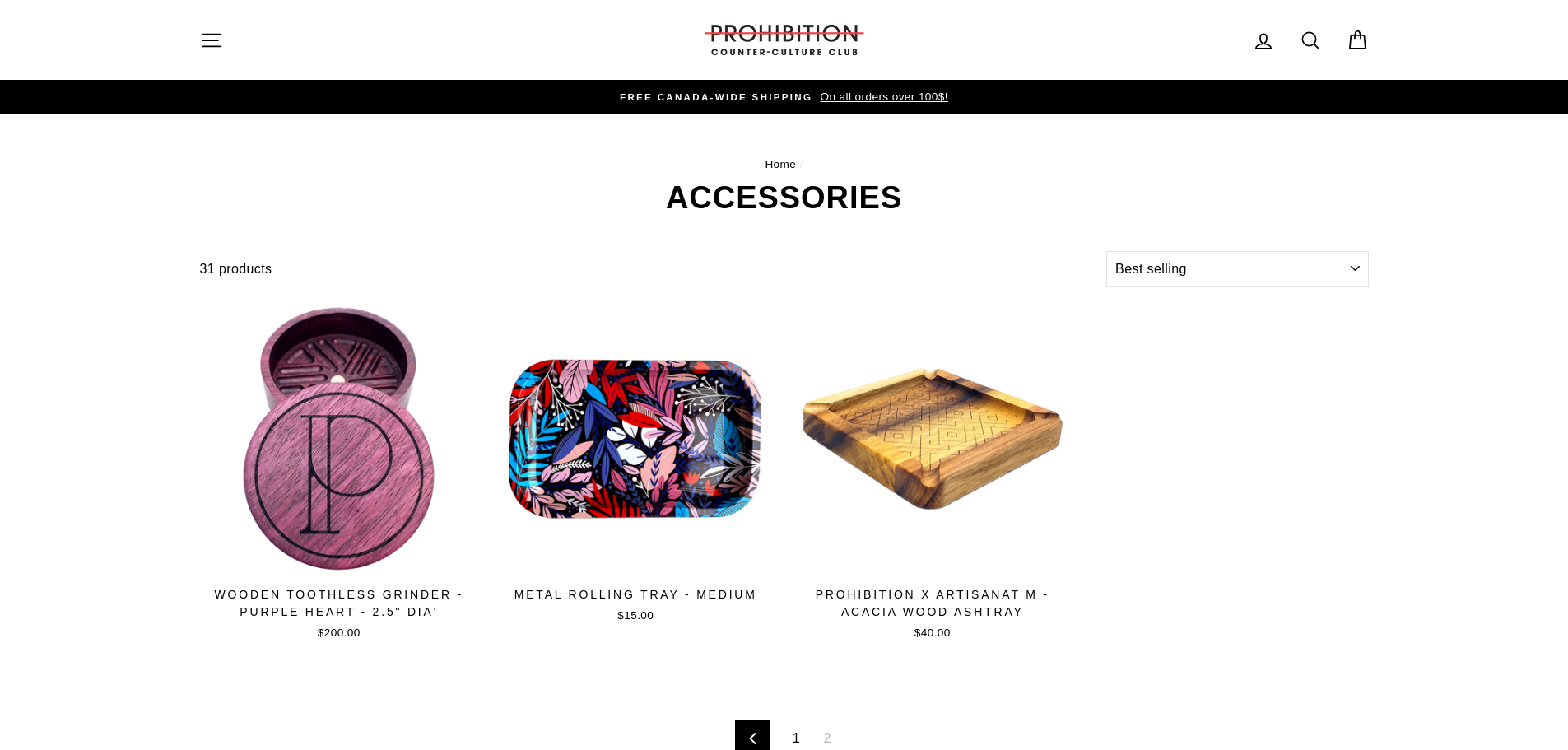
click at [212, 36] on icon "button" at bounding box center [211, 40] width 23 height 23
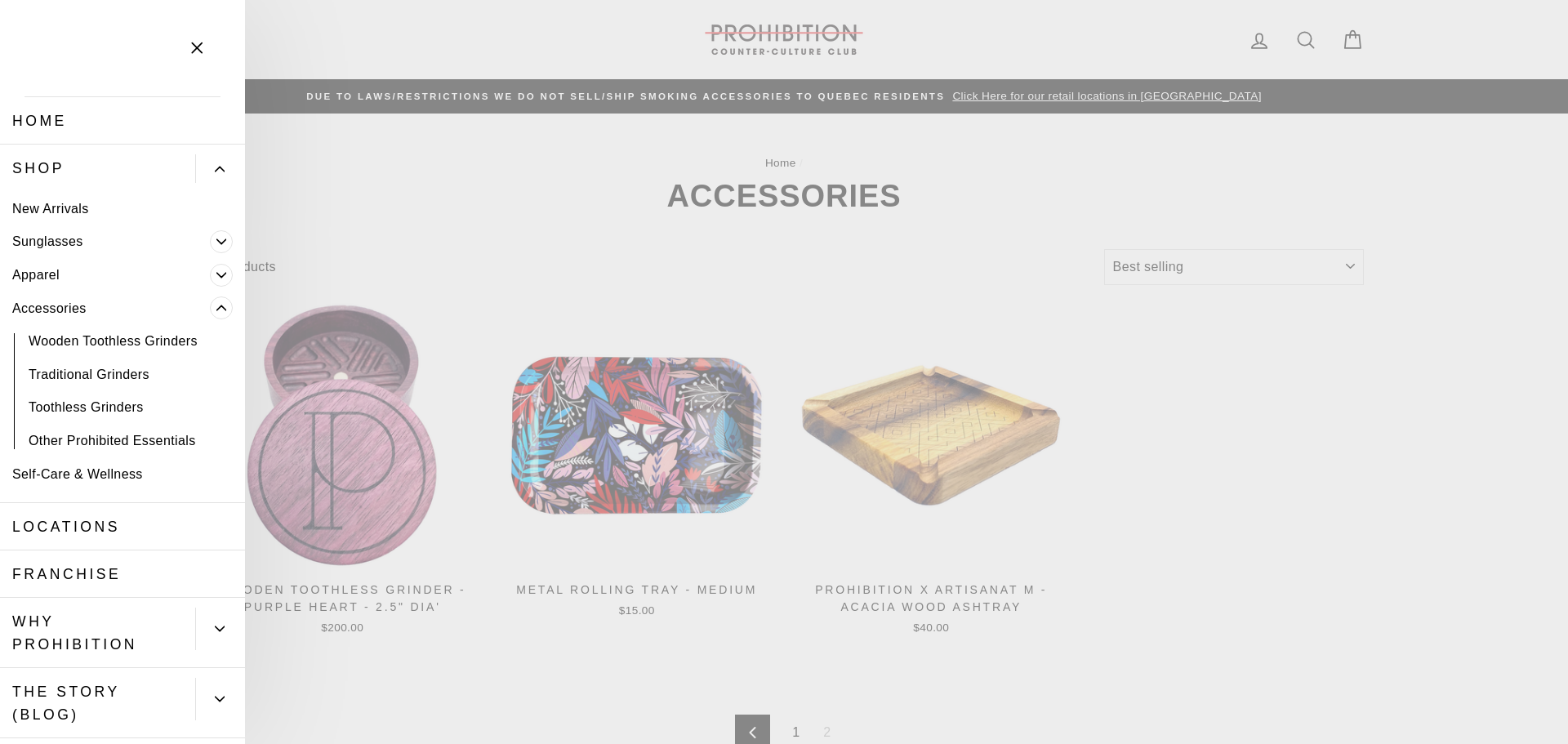
click at [132, 439] on link "Other Prohibited Essentials" at bounding box center [122, 440] width 245 height 34
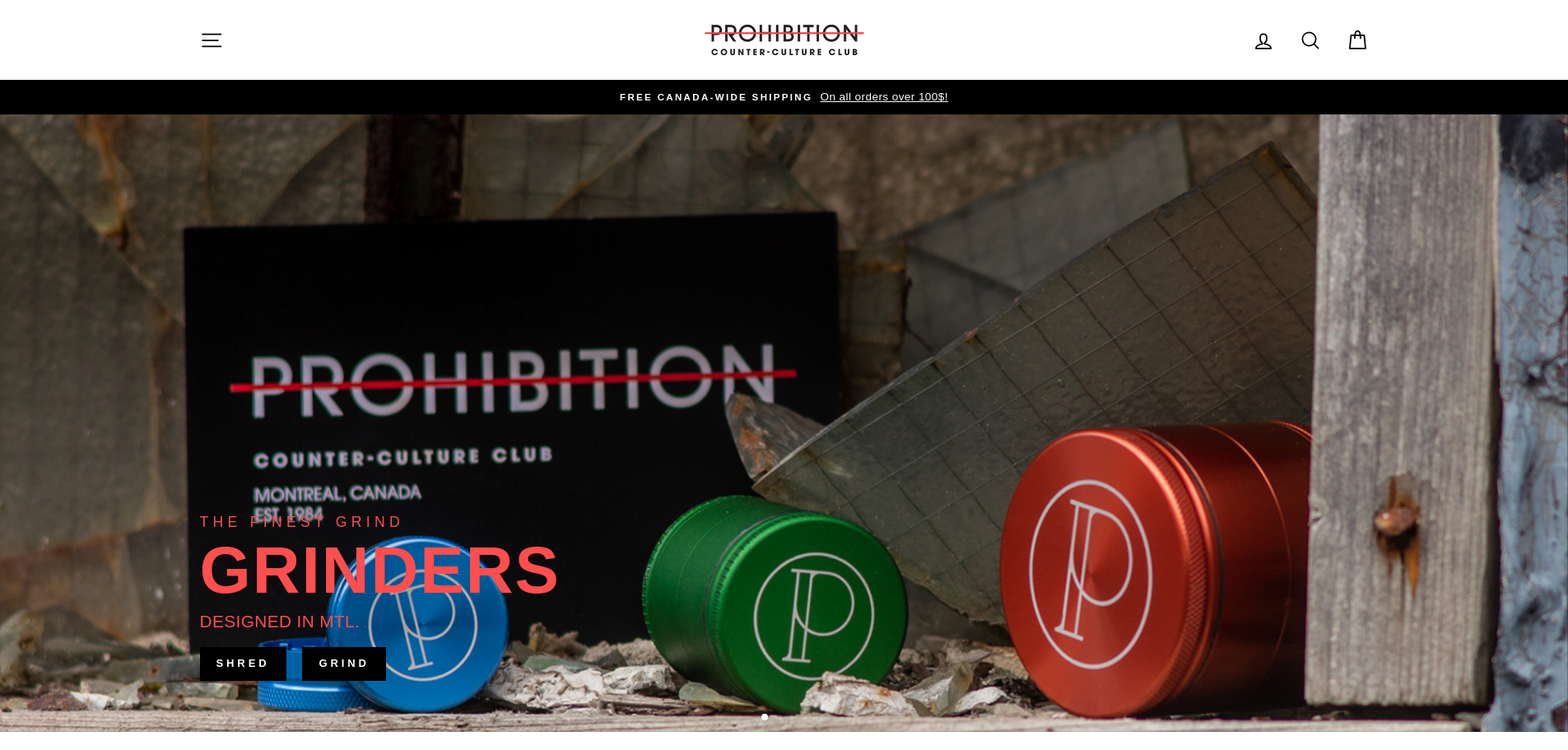
drag, startPoint x: 1475, startPoint y: 95, endPoint x: 1394, endPoint y: 133, distance: 89.5
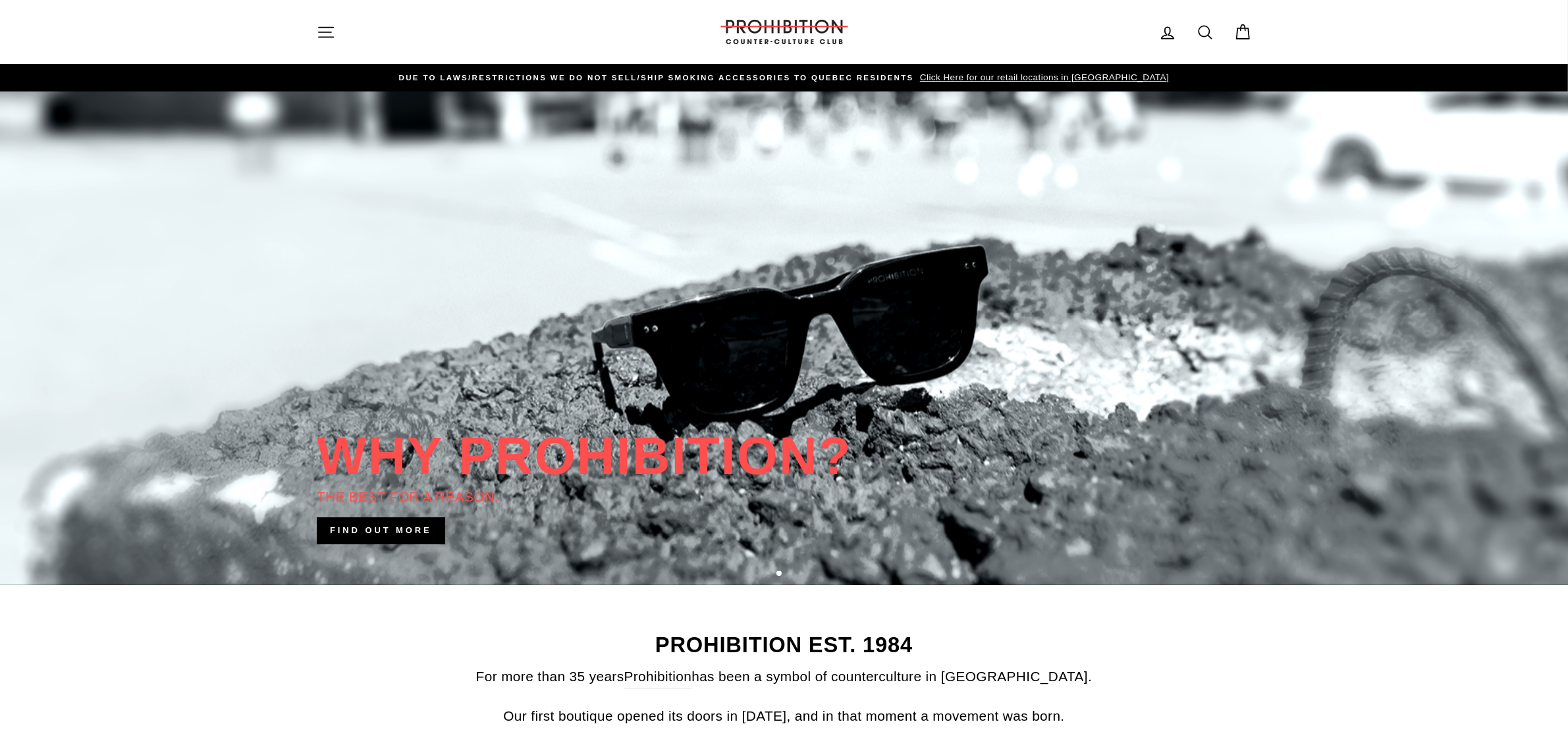
click at [1042, 72] on span "Click Here for our retail locations in [GEOGRAPHIC_DATA]" at bounding box center [1043, 77] width 252 height 10
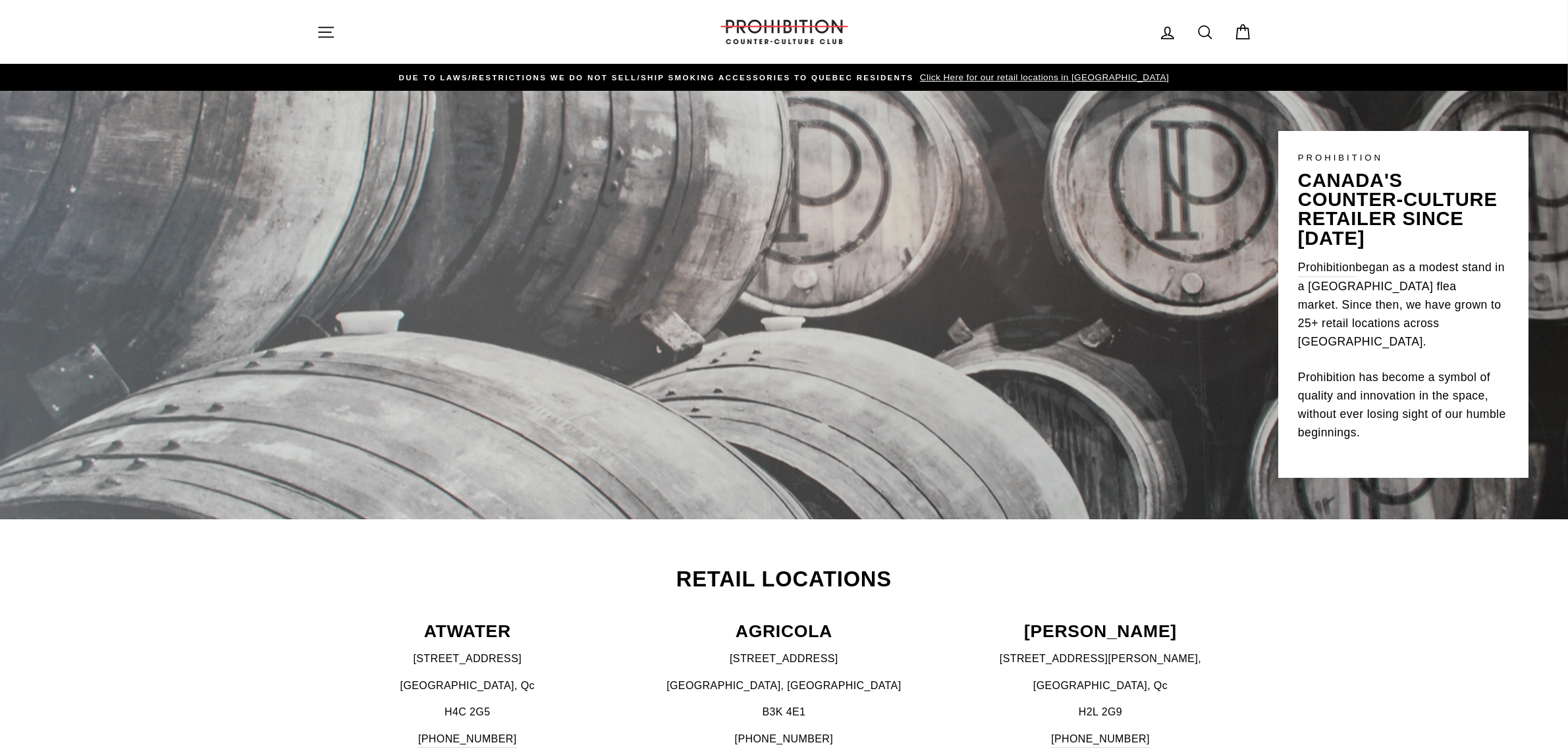
click at [324, 43] on button "Site navigation" at bounding box center [326, 32] width 34 height 29
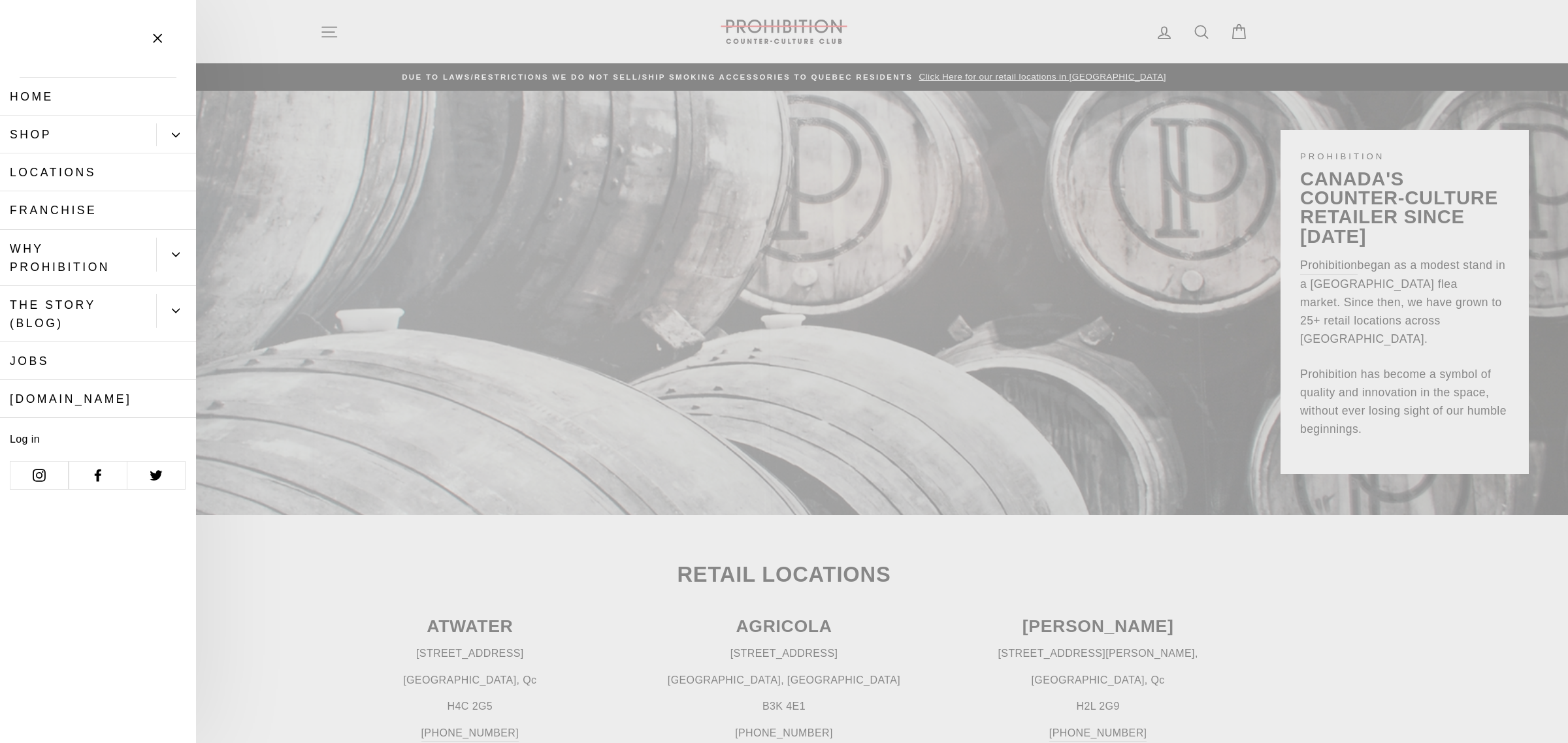
click at [161, 141] on button "Primary" at bounding box center [176, 135] width 40 height 23
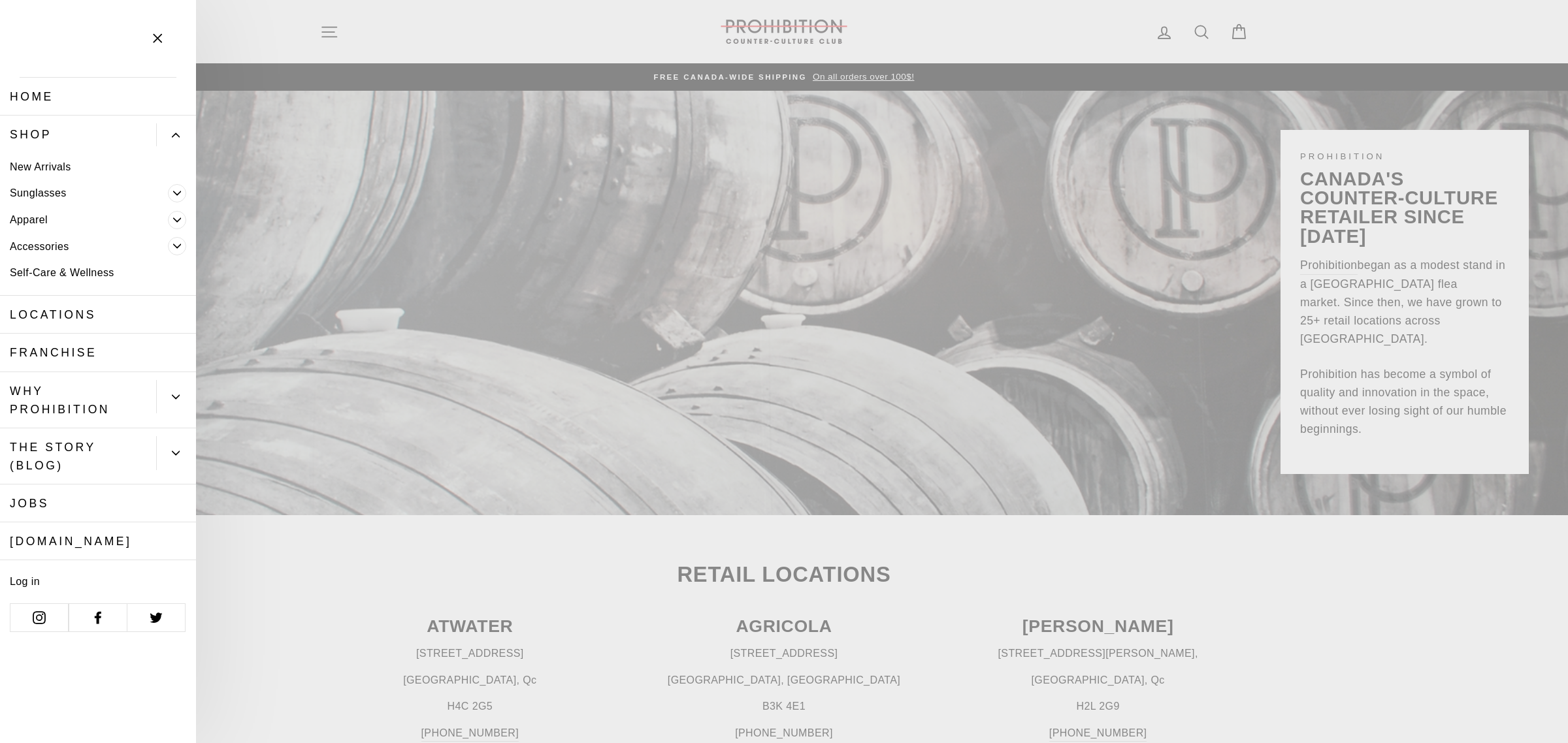
click at [90, 242] on link "Accessories" at bounding box center [84, 247] width 168 height 27
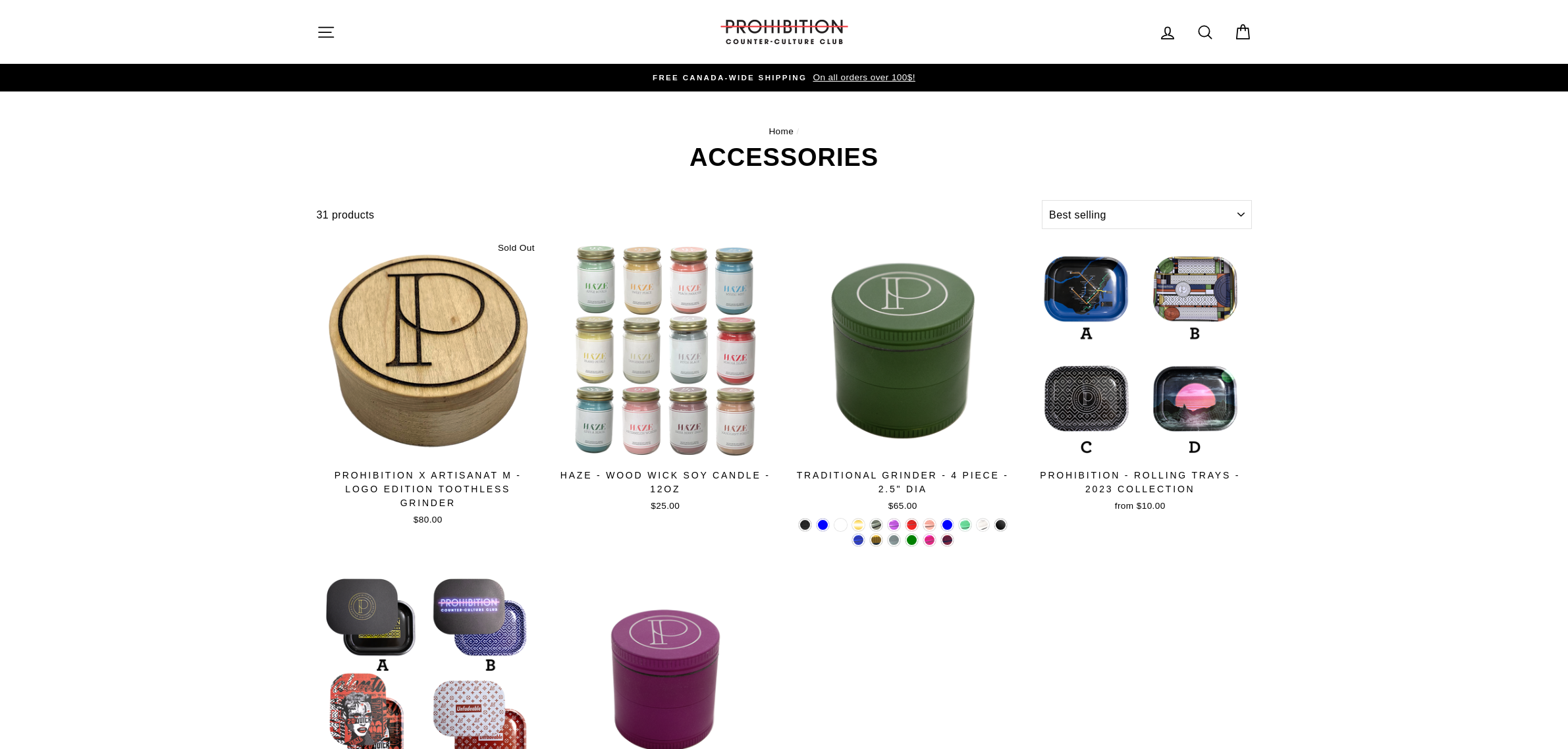
select select "best-selling"
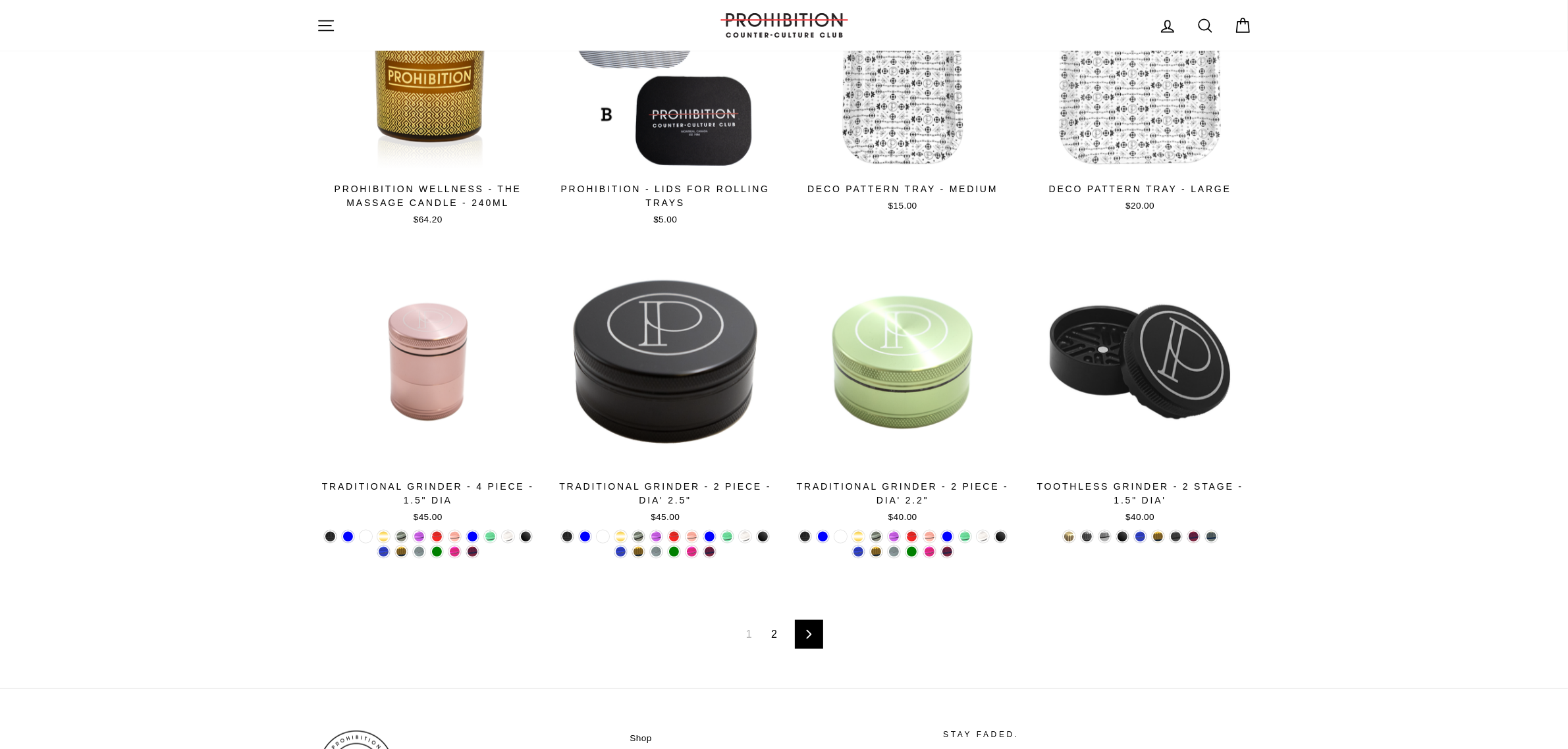
scroll to position [1563, 0]
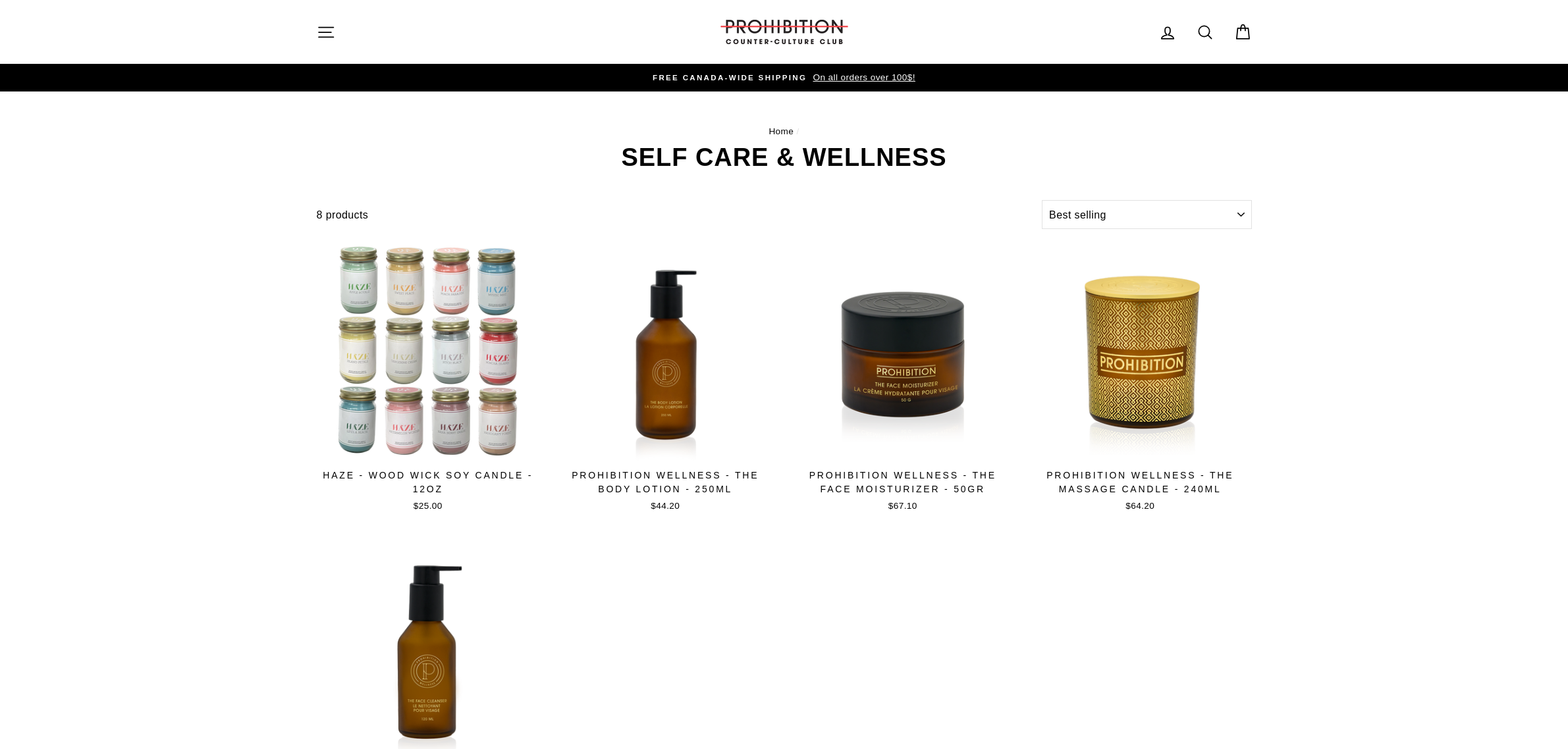
select select "best-selling"
